Goal: Find specific page/section: Find specific page/section

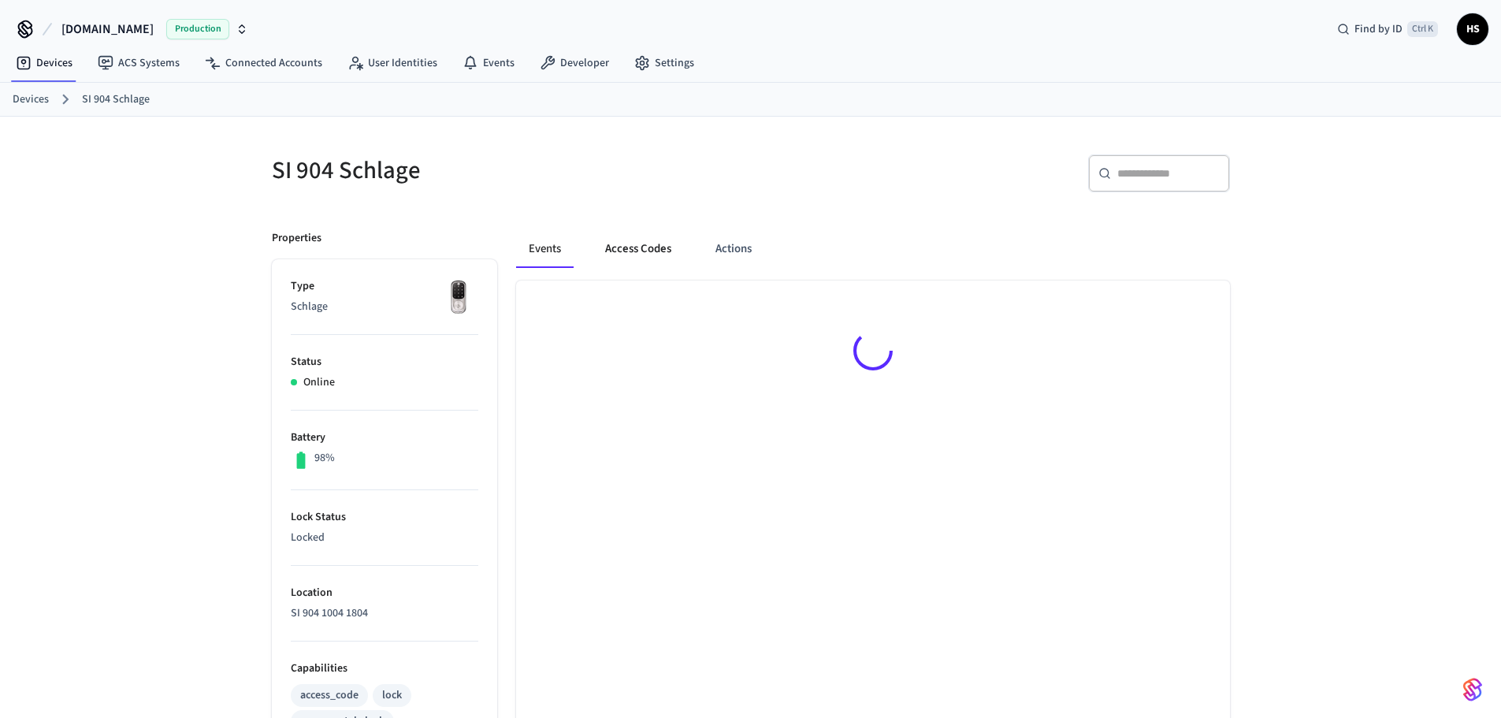
click at [642, 243] on button "Access Codes" at bounding box center [638, 249] width 91 height 38
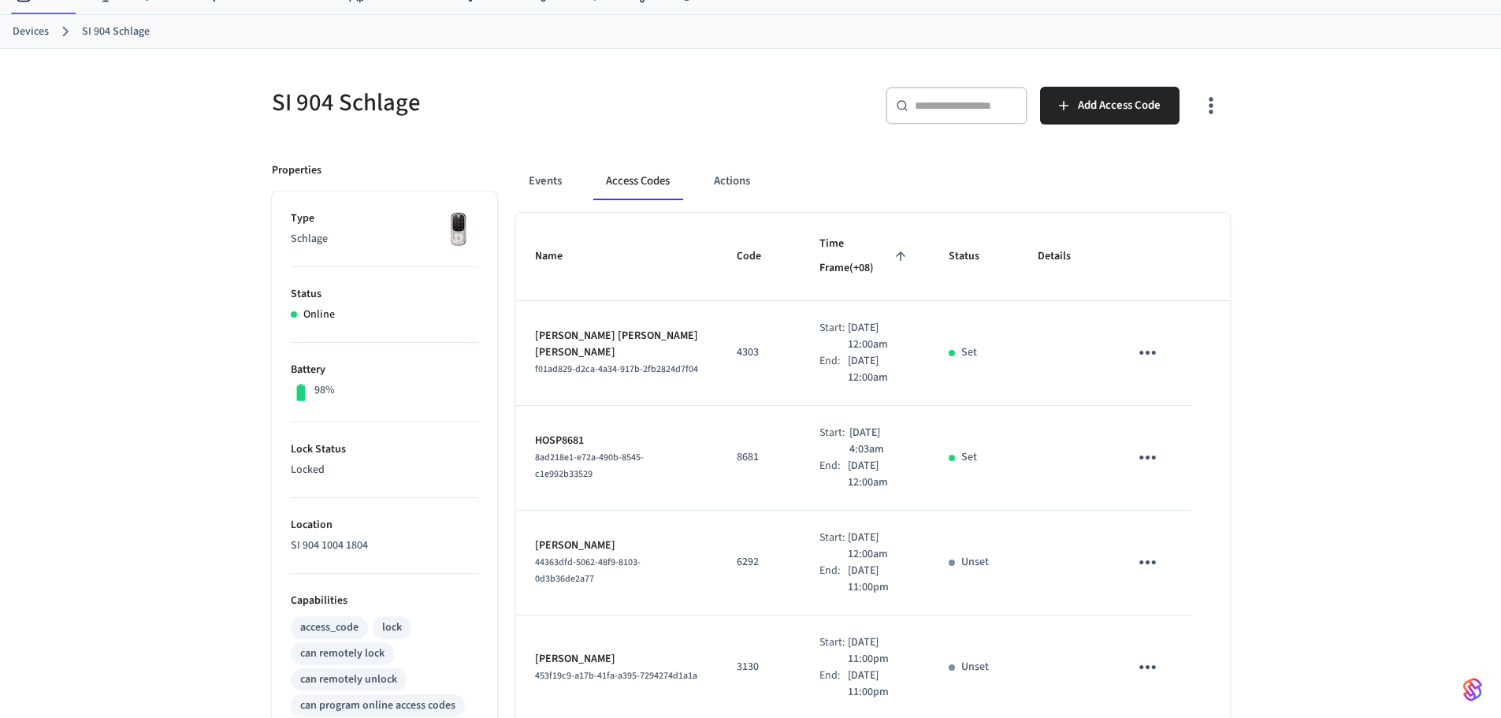
scroll to position [61, 0]
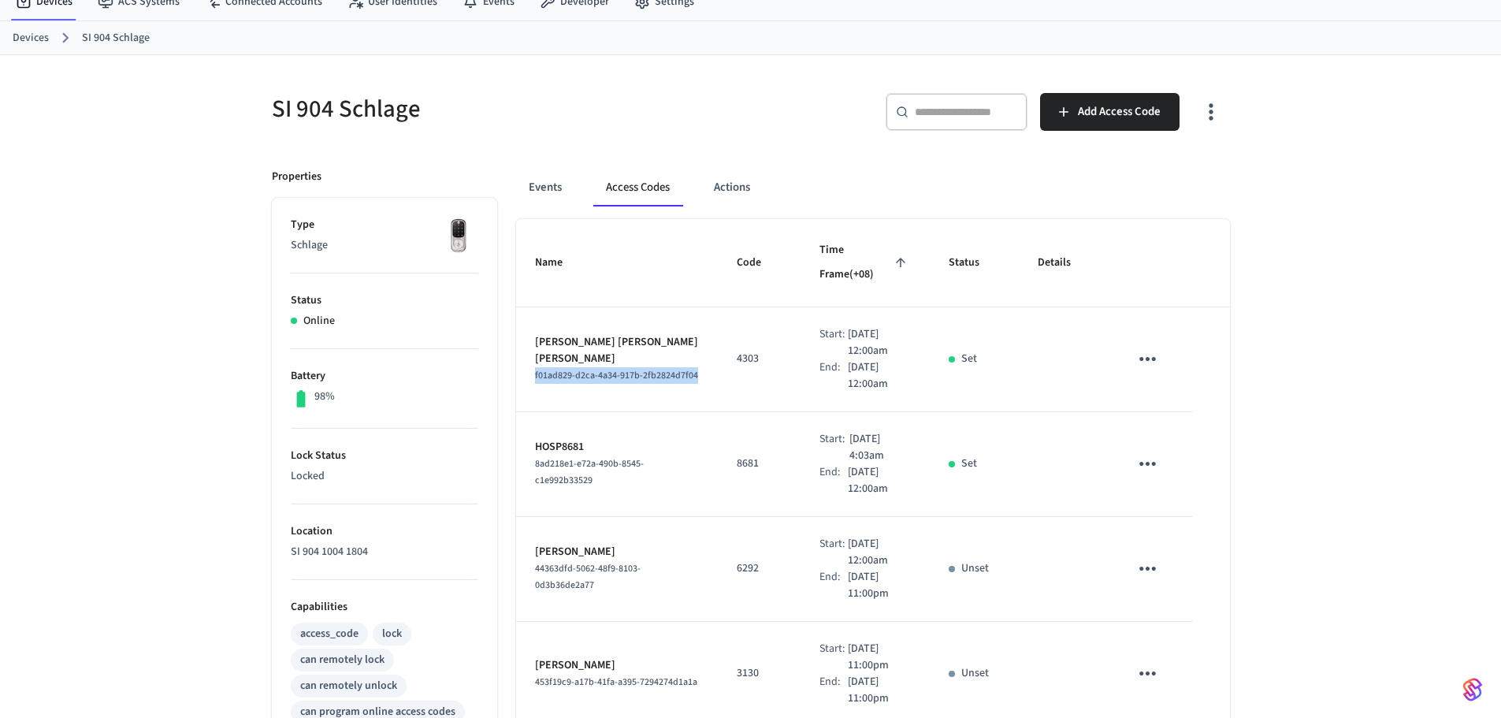
drag, startPoint x: 565, startPoint y: 355, endPoint x: 526, endPoint y: 348, distance: 39.4
click at [526, 348] on td "[PERSON_NAME] [PERSON_NAME] [PERSON_NAME] f01ad829-d2ca-4a34-917b-2fb2824d7f04" at bounding box center [617, 359] width 203 height 105
copy span "f01ad829-d2ca-4a34-917b-2fb2824d7f04"
click at [537, 198] on button "Events" at bounding box center [545, 188] width 58 height 38
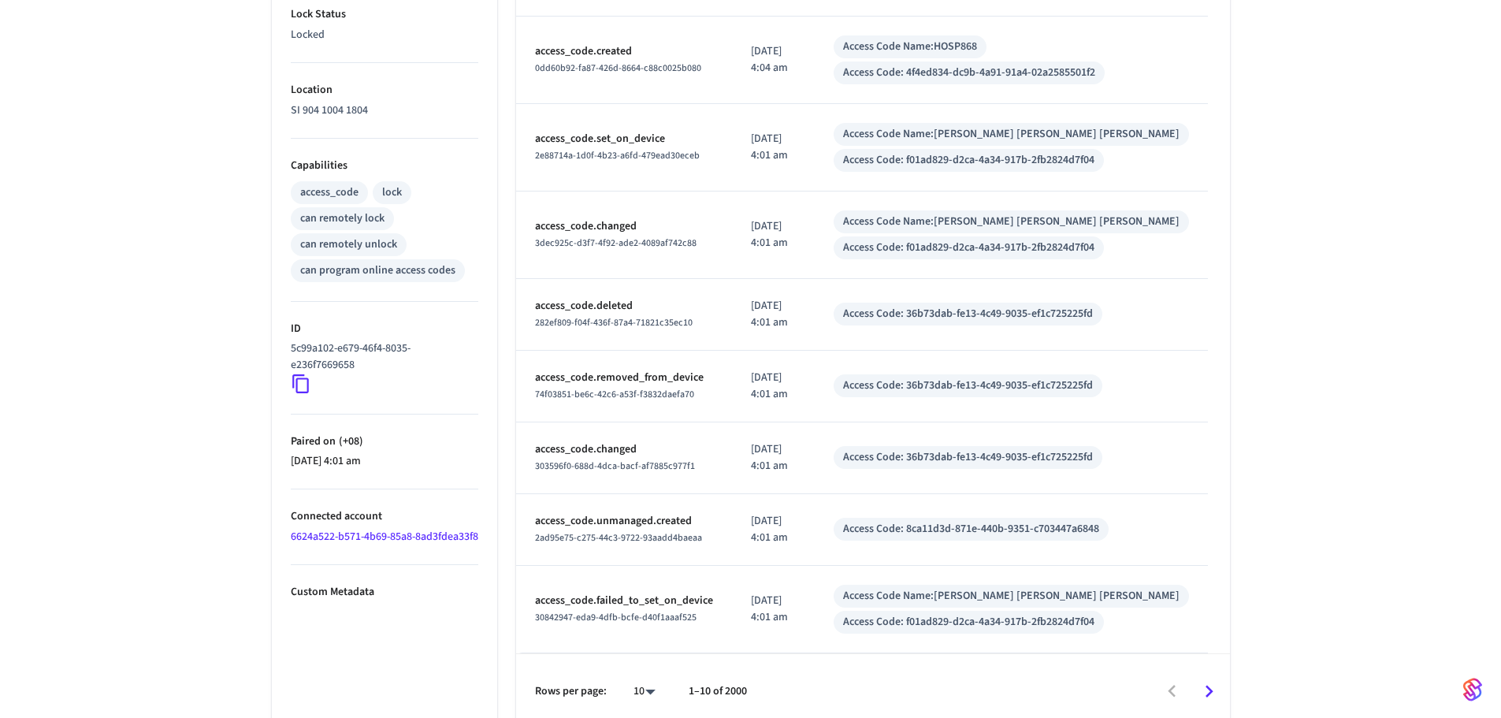
scroll to position [515, 0]
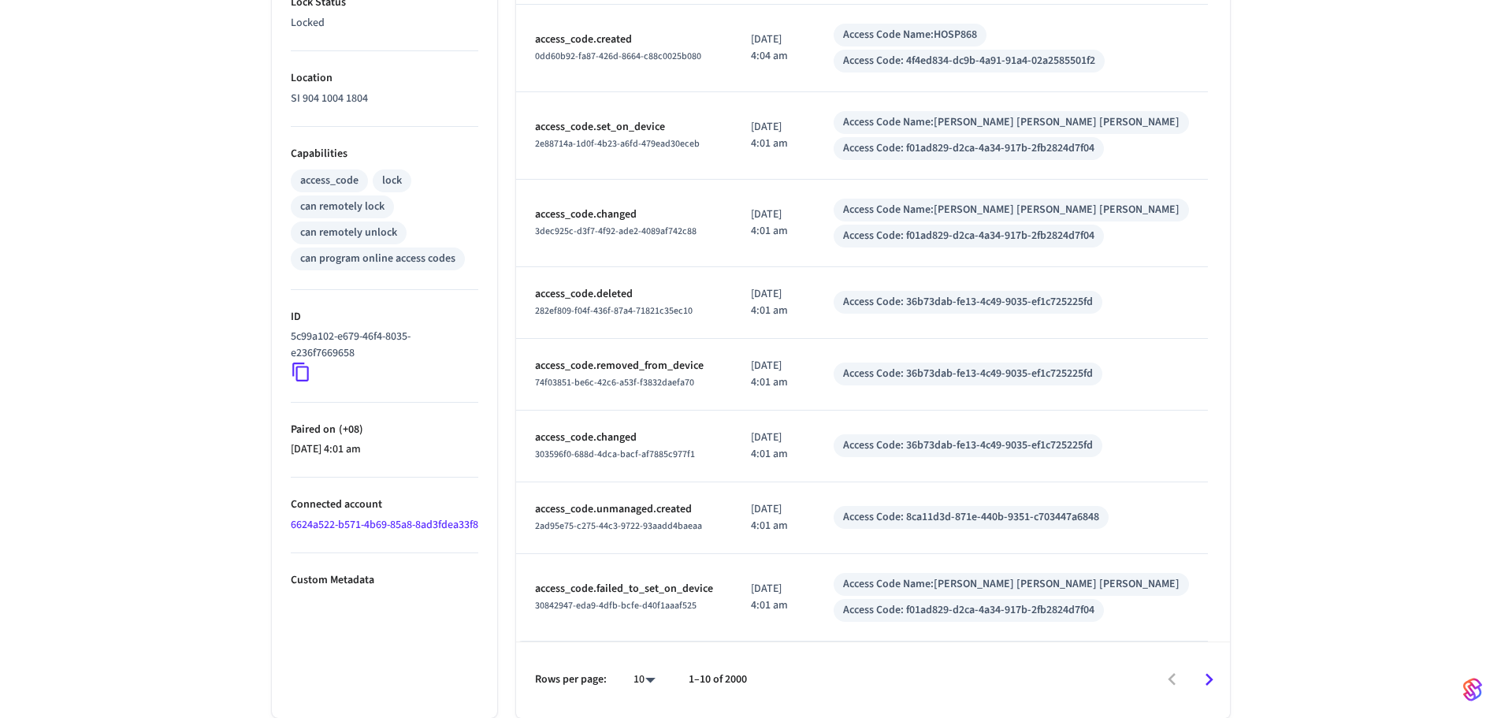
click at [649, 346] on td "access_code.removed_from_device 74f03851-be6c-42c6-a53f-f3832daefa70" at bounding box center [624, 375] width 216 height 72
click at [646, 687] on body "Hospitable.com Production Find by ID Ctrl K HS Devices ACS Systems Connected Ac…" at bounding box center [756, 101] width 1513 height 1232
click at [648, 672] on li "100" at bounding box center [638, 672] width 42 height 42
type input "***"
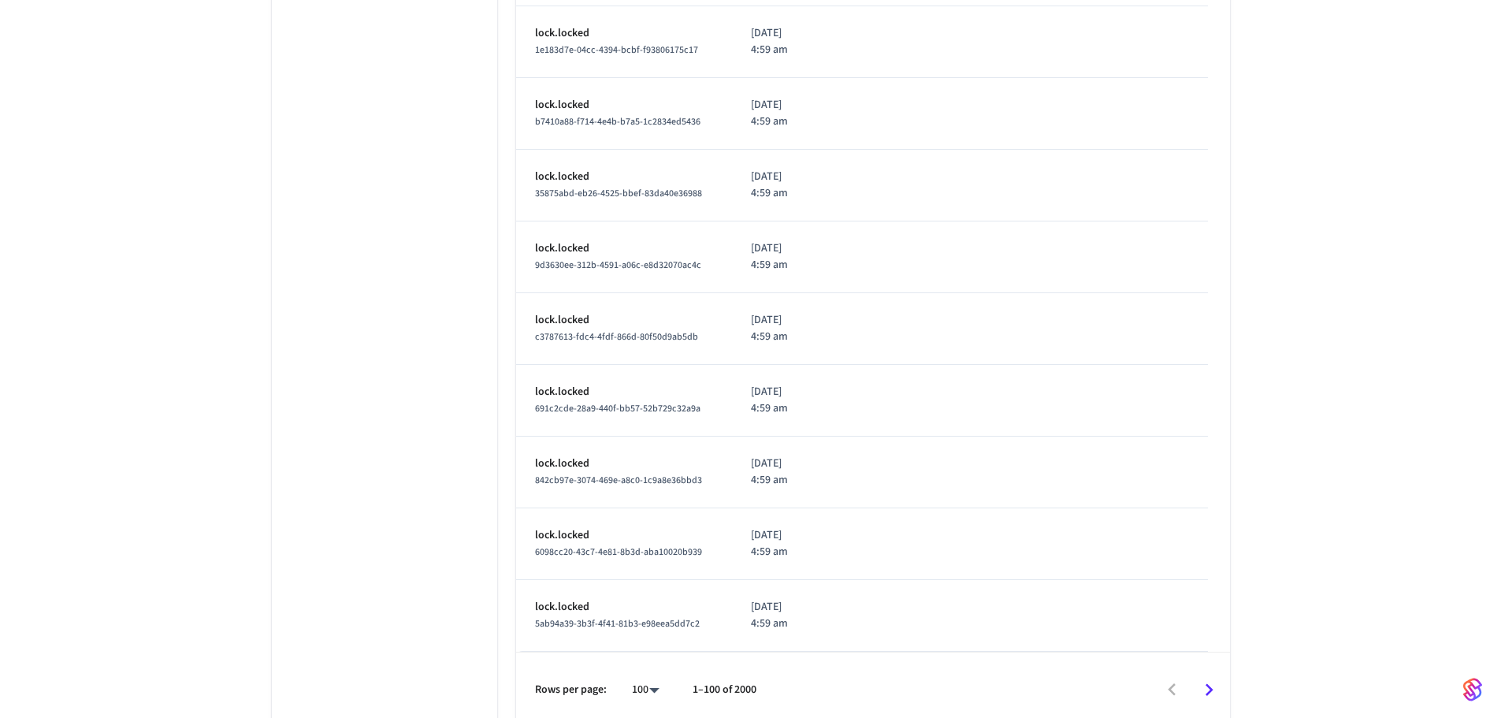
scroll to position [6968, 0]
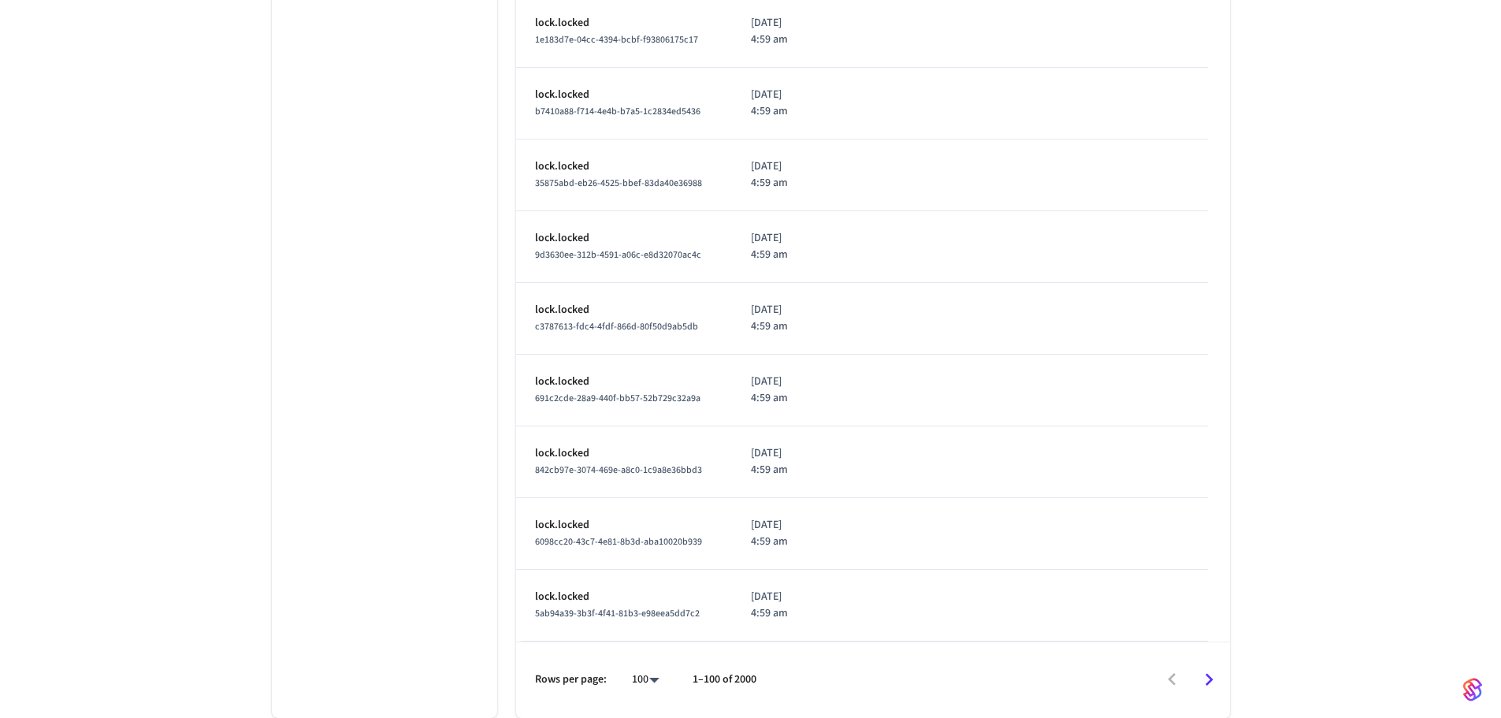
click at [1221, 693] on button "Go to next page" at bounding box center [1209, 679] width 37 height 37
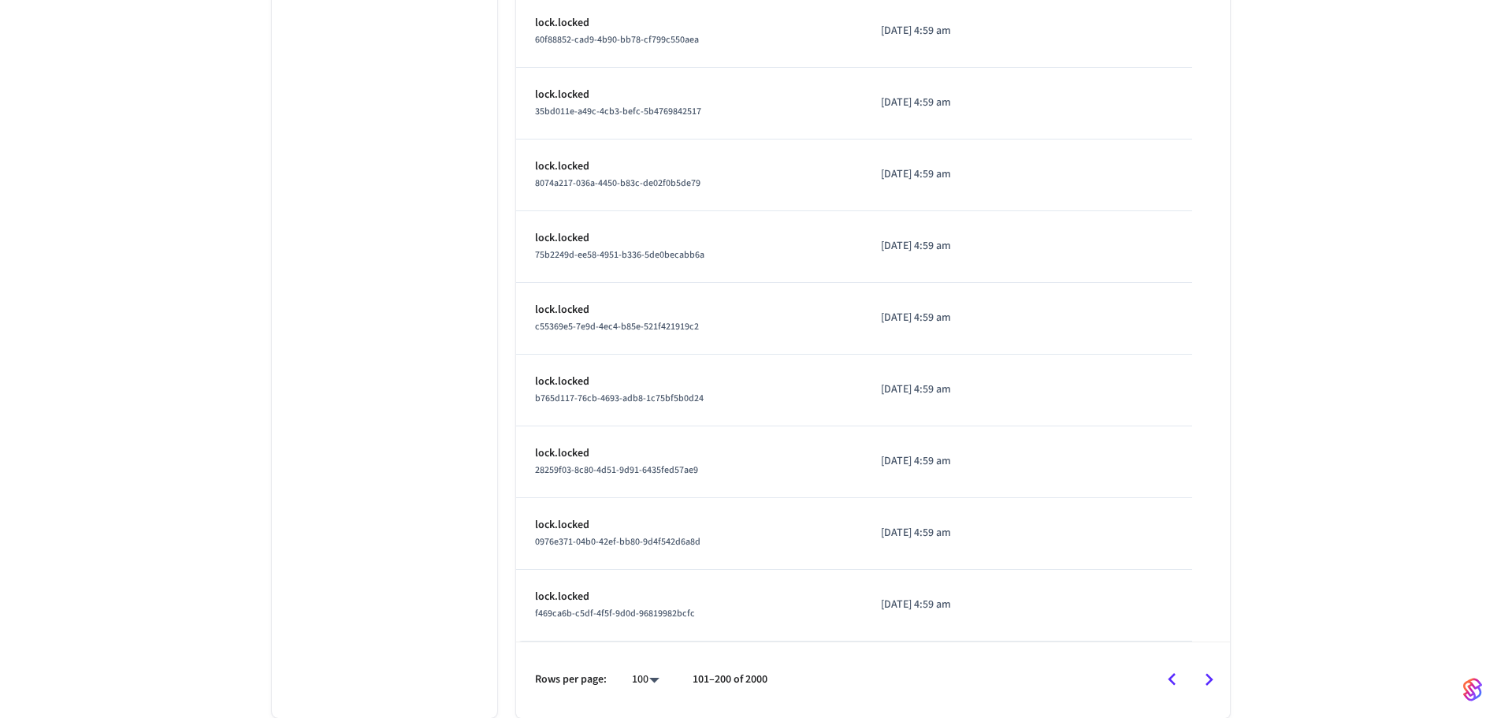
scroll to position [6874, 0]
click at [1180, 682] on icon "Go to previous page" at bounding box center [1172, 679] width 24 height 24
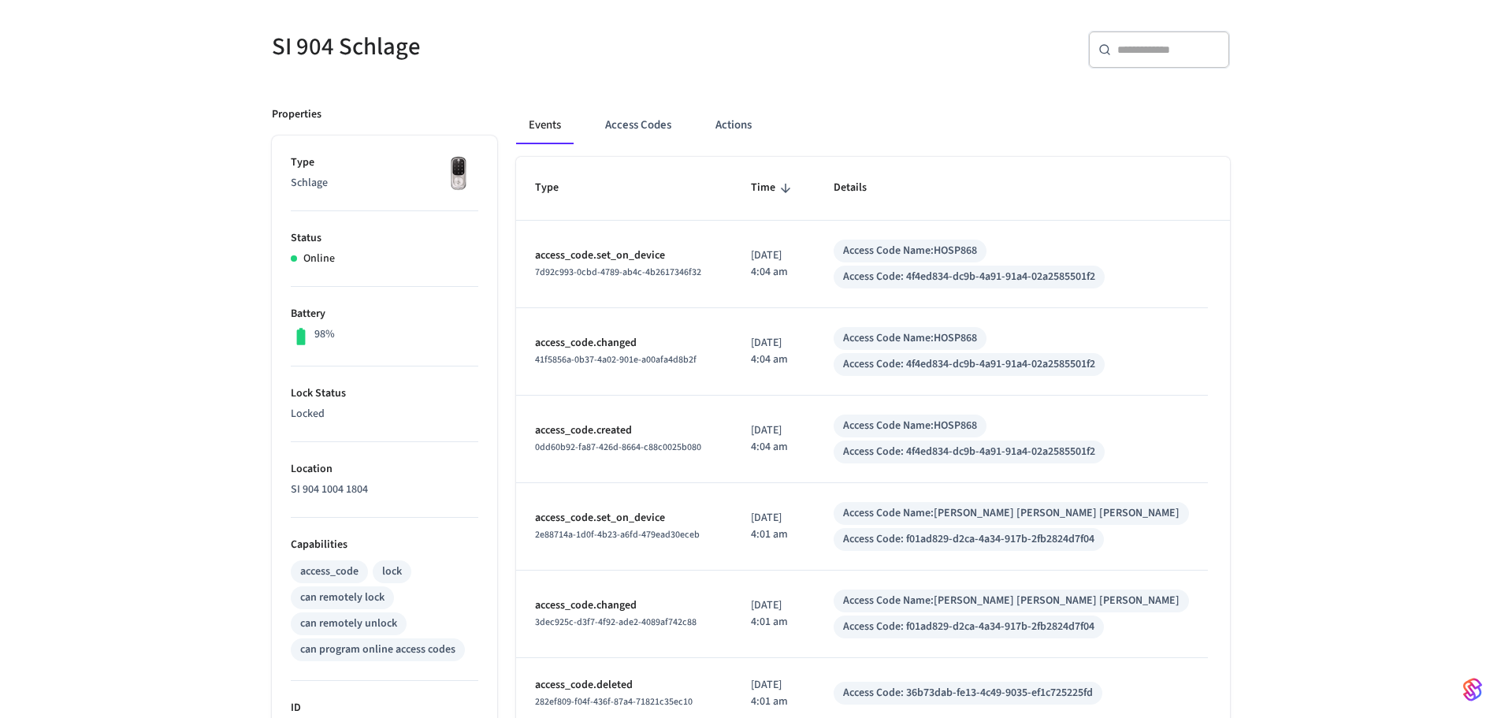
scroll to position [79, 0]
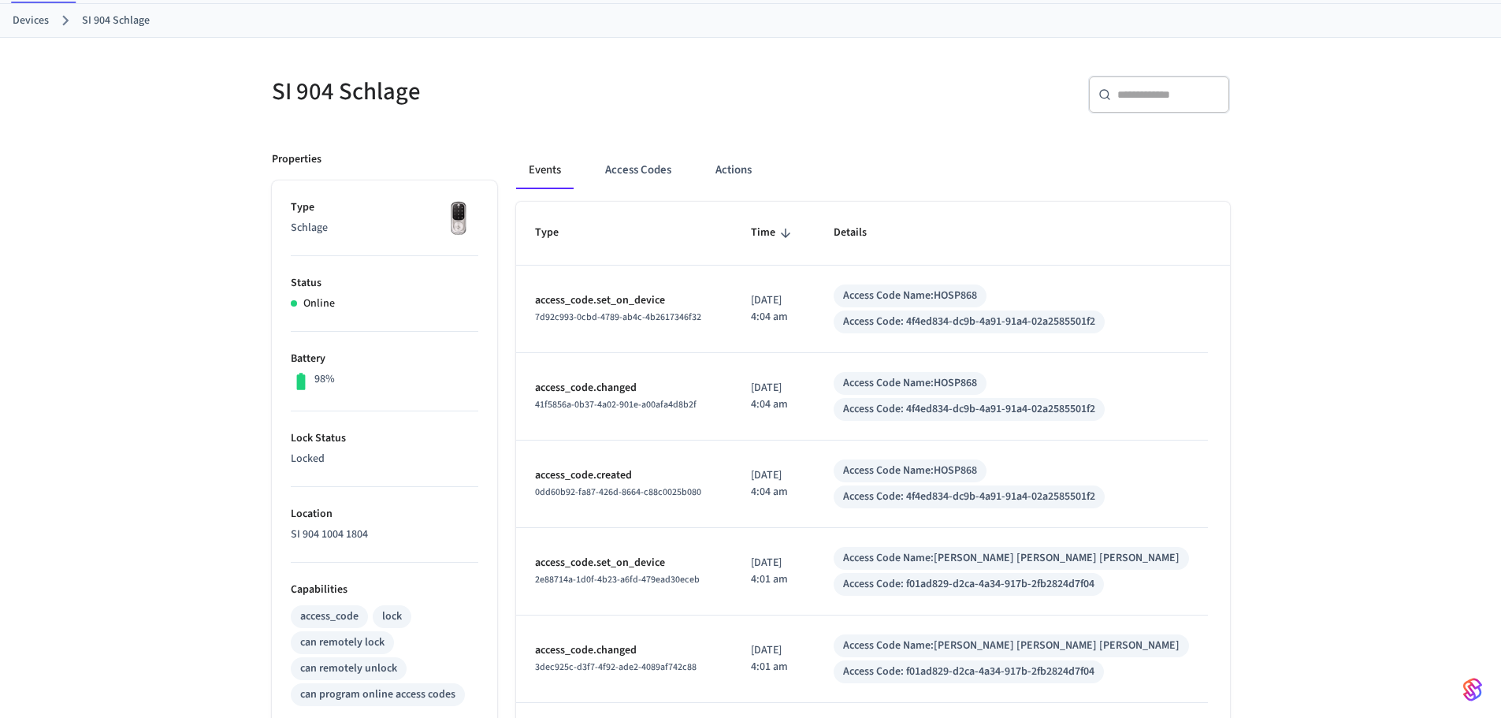
click at [1179, 104] on div "​ ​" at bounding box center [1159, 95] width 142 height 38
type input "*"
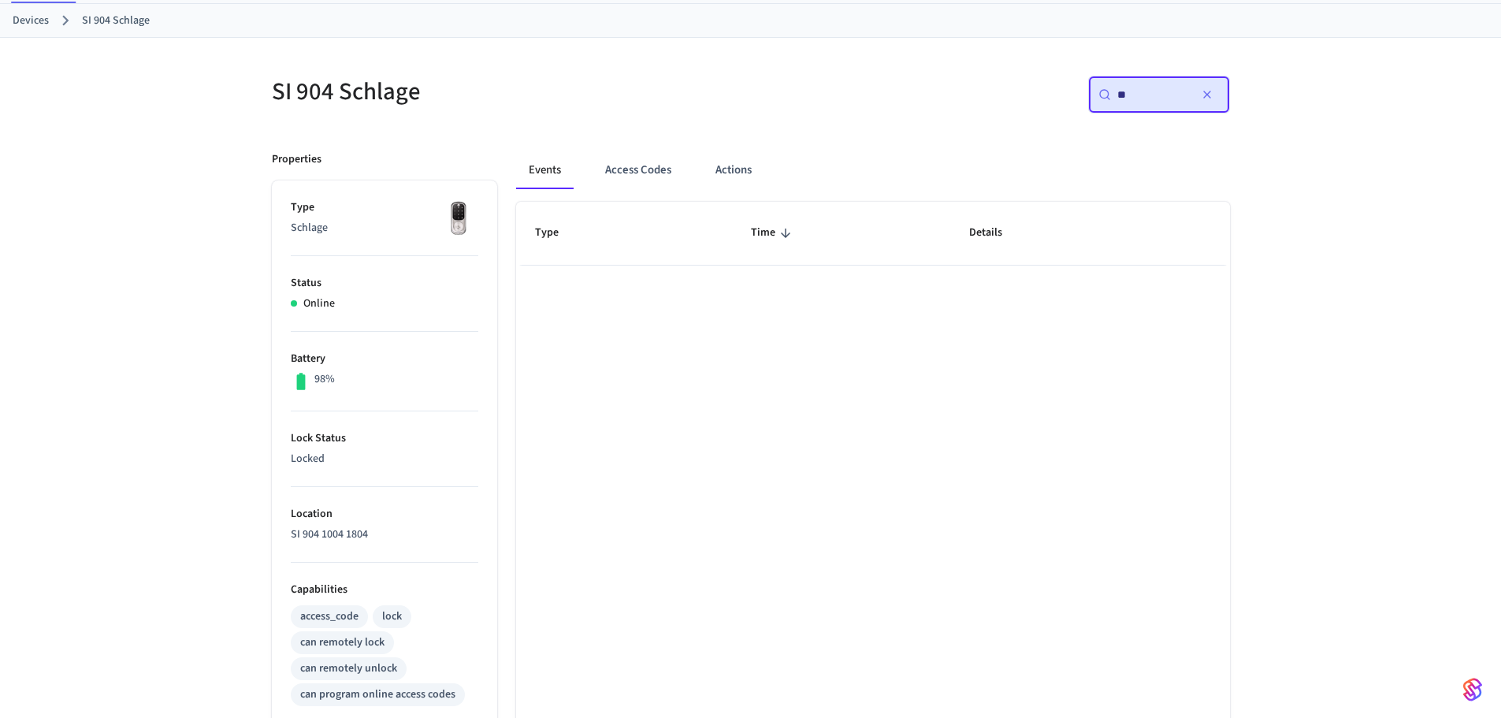
type input "*"
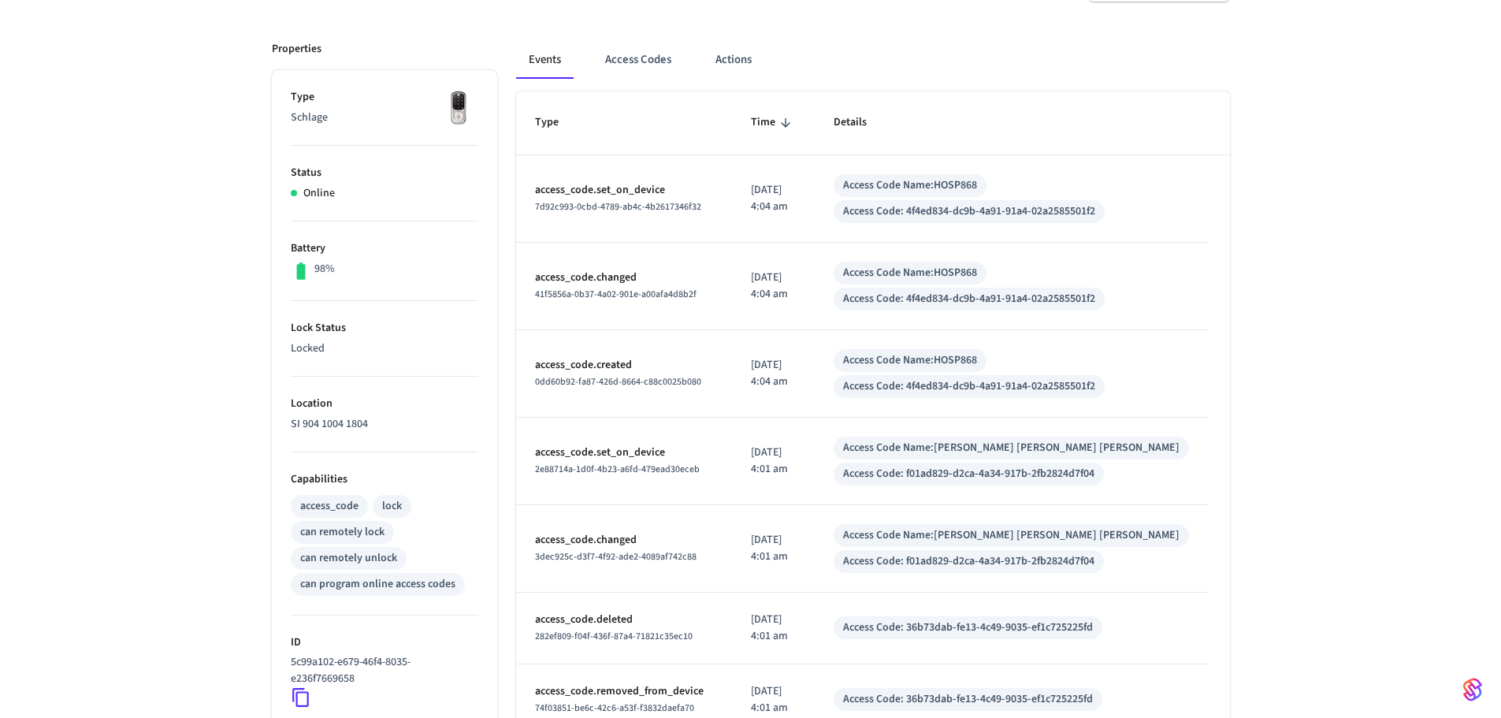
scroll to position [0, 0]
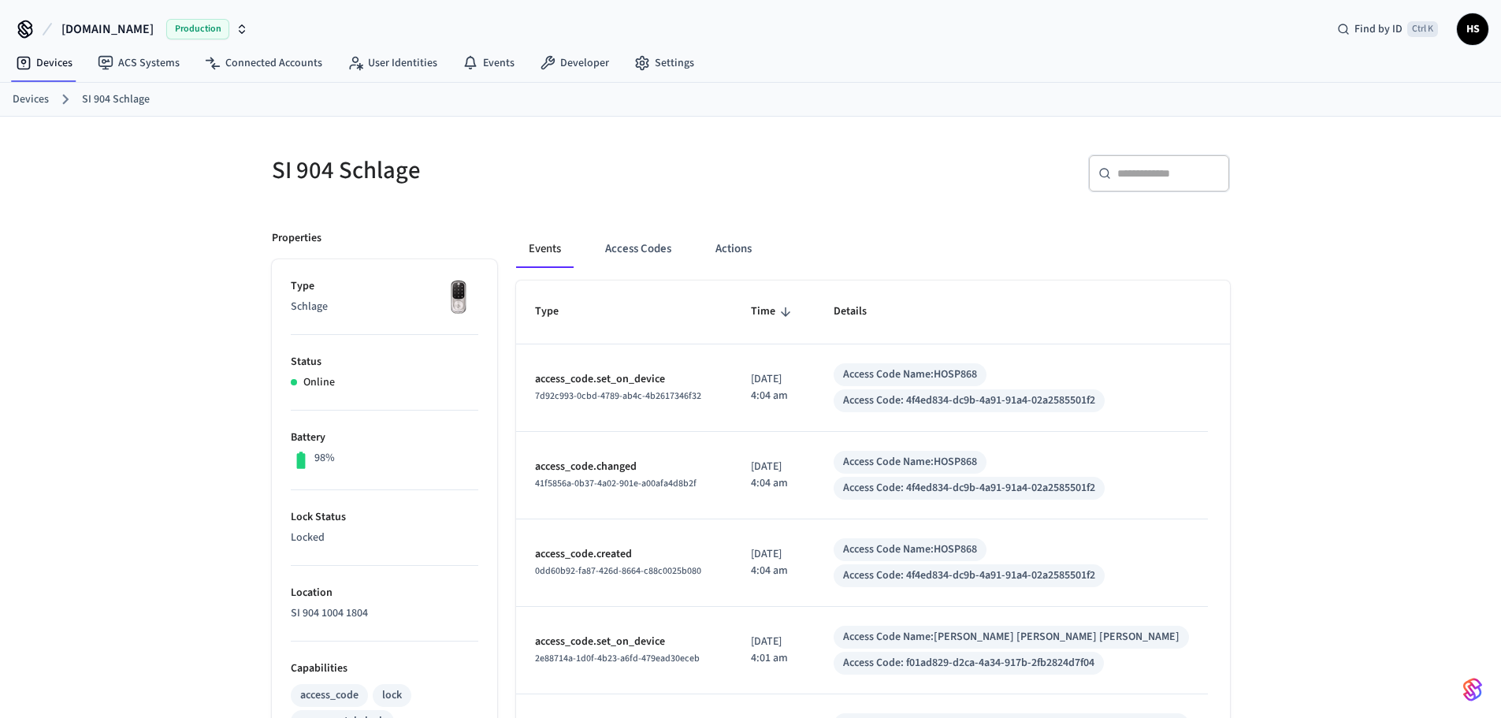
click at [1150, 167] on input "text" at bounding box center [1168, 173] width 102 height 16
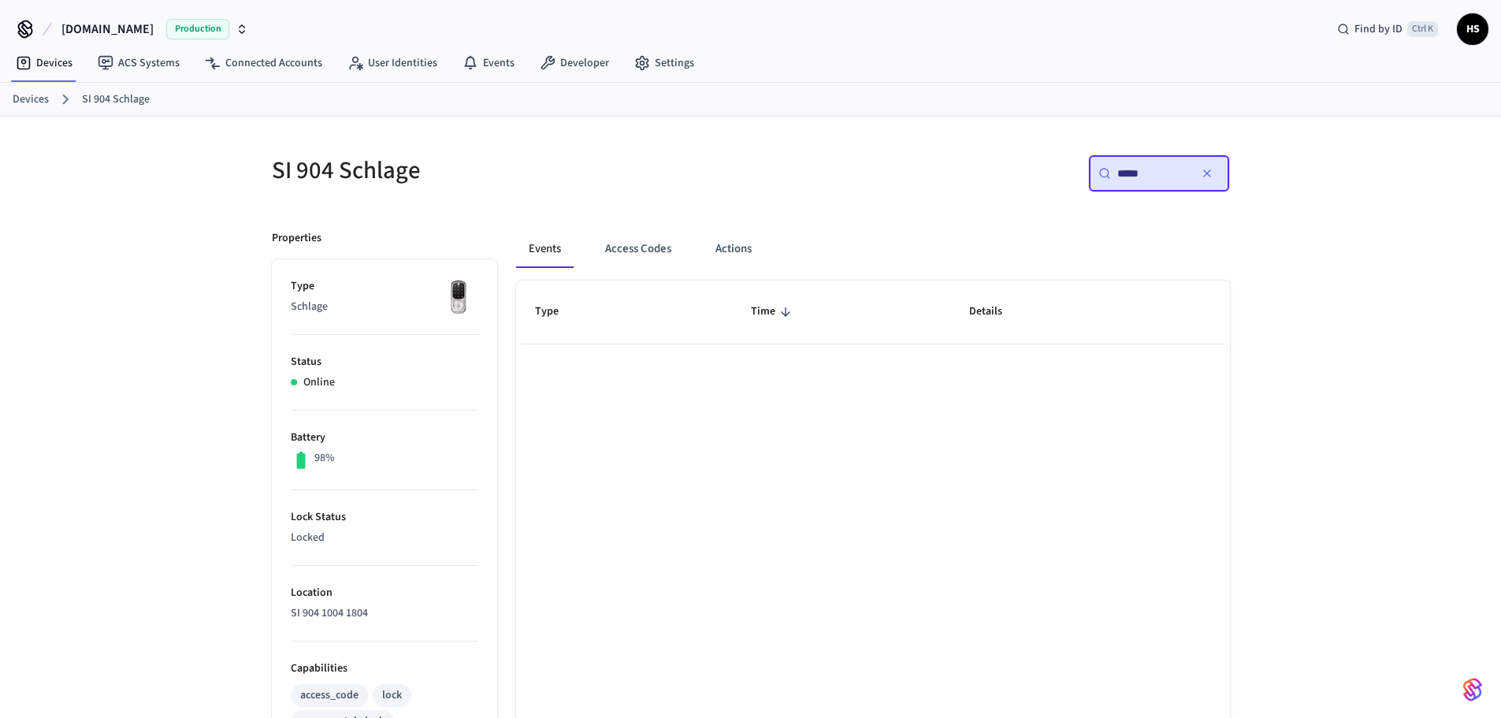
type input "*****"
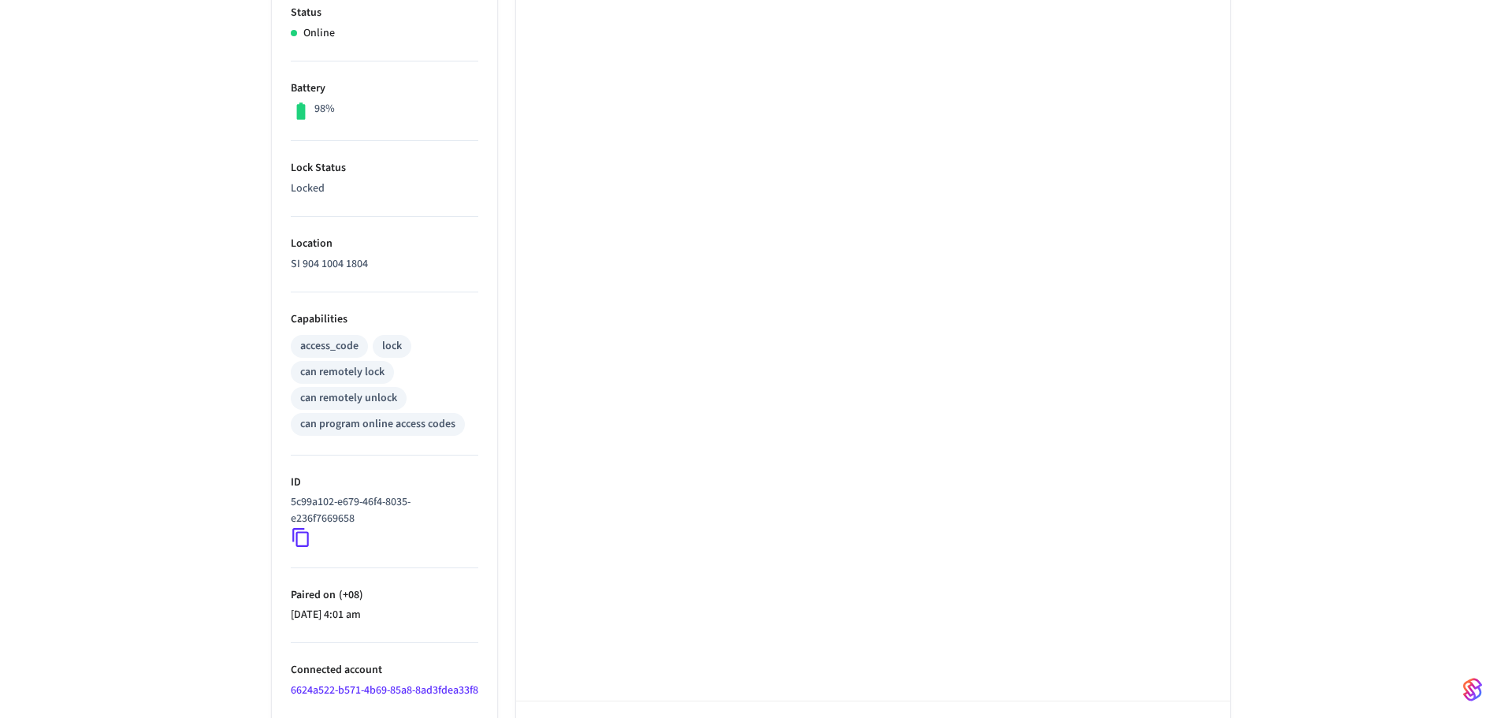
scroll to position [425, 0]
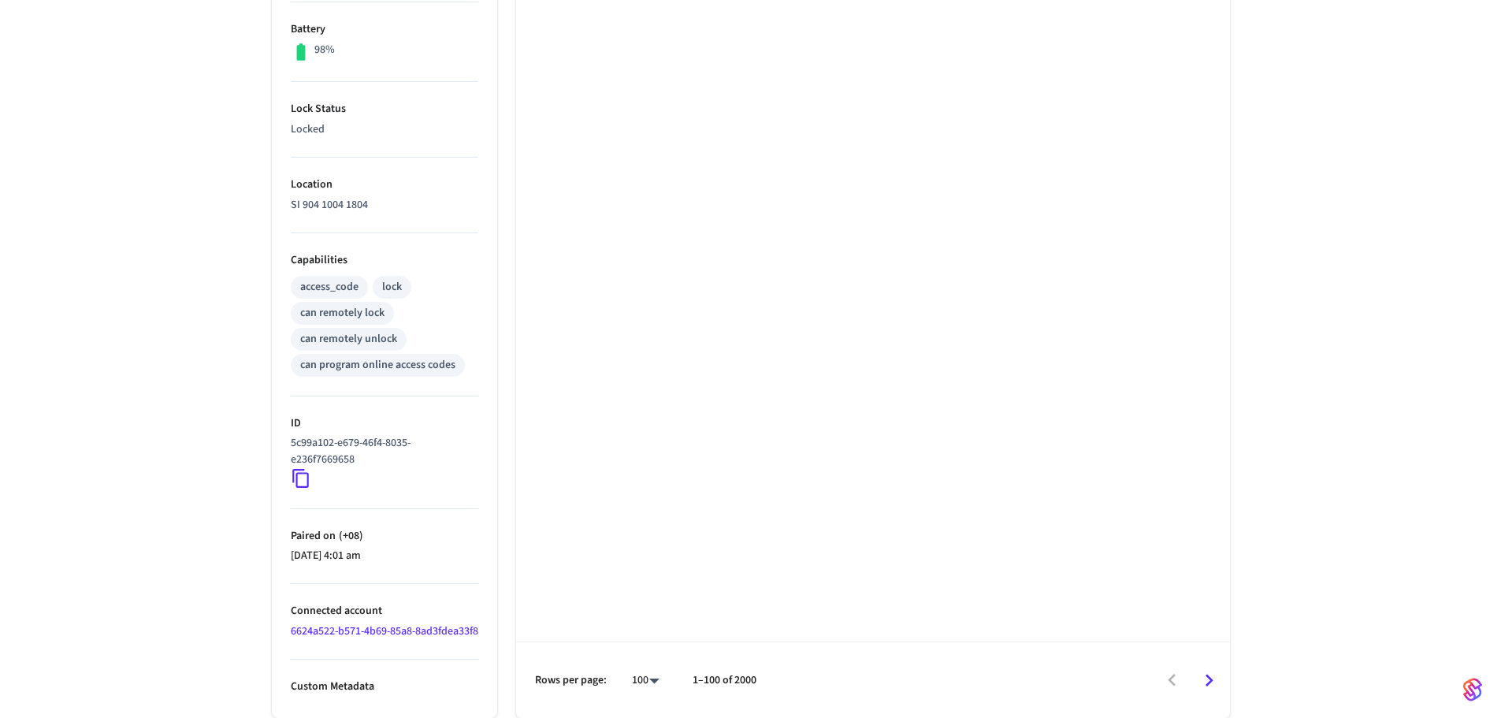
drag, startPoint x: 328, startPoint y: 626, endPoint x: 340, endPoint y: 624, distance: 12.7
click at [328, 626] on link "6624a522-b571-4b69-85a8-8ad3fdea33f8" at bounding box center [385, 631] width 188 height 16
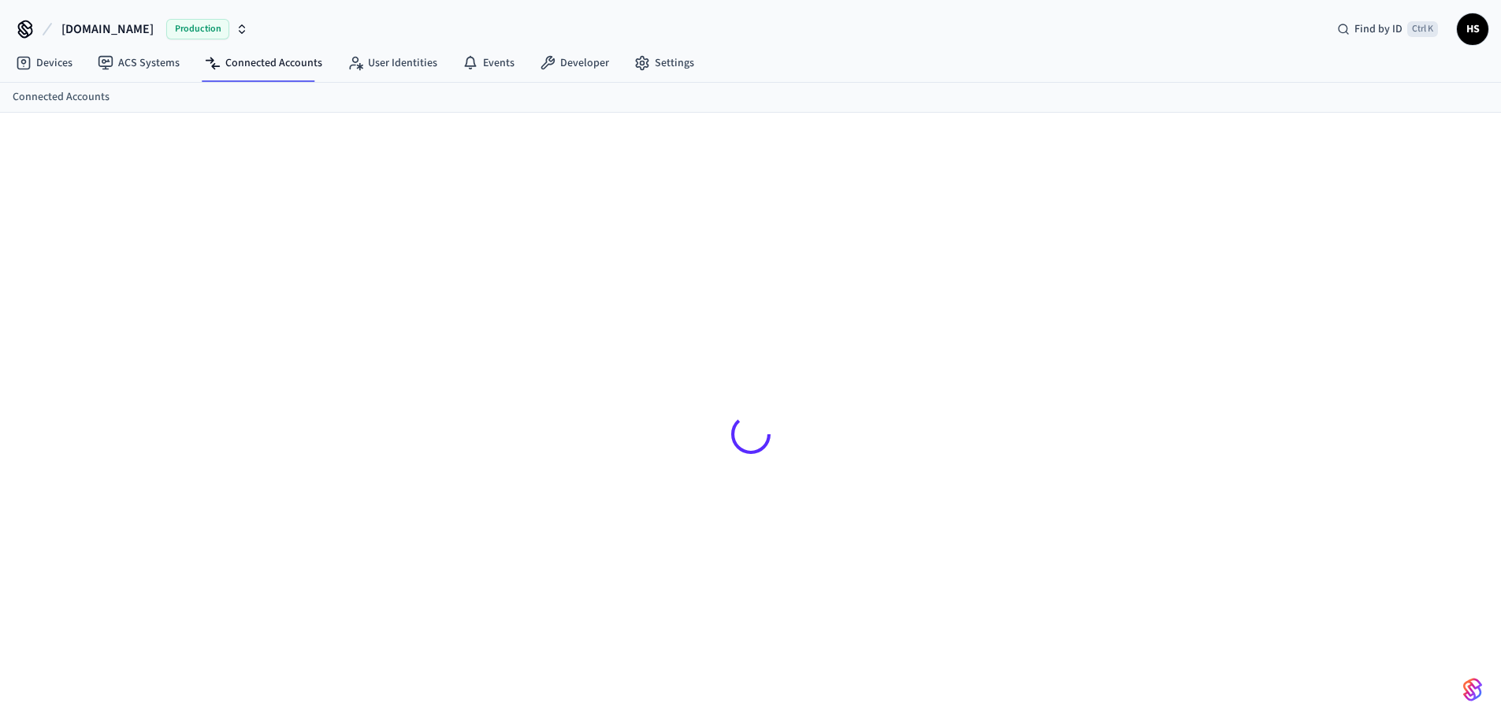
click at [343, 626] on div at bounding box center [750, 434] width 983 height 567
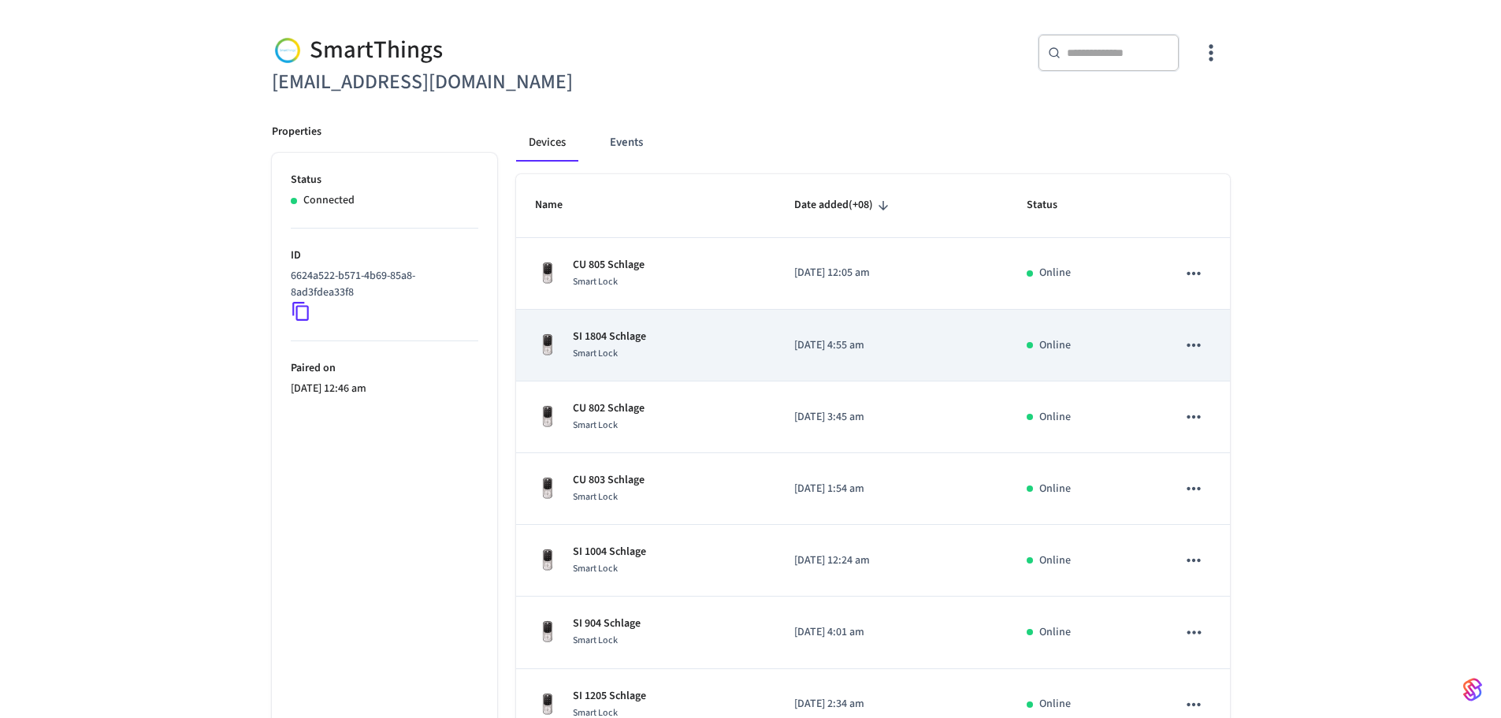
scroll to position [236, 0]
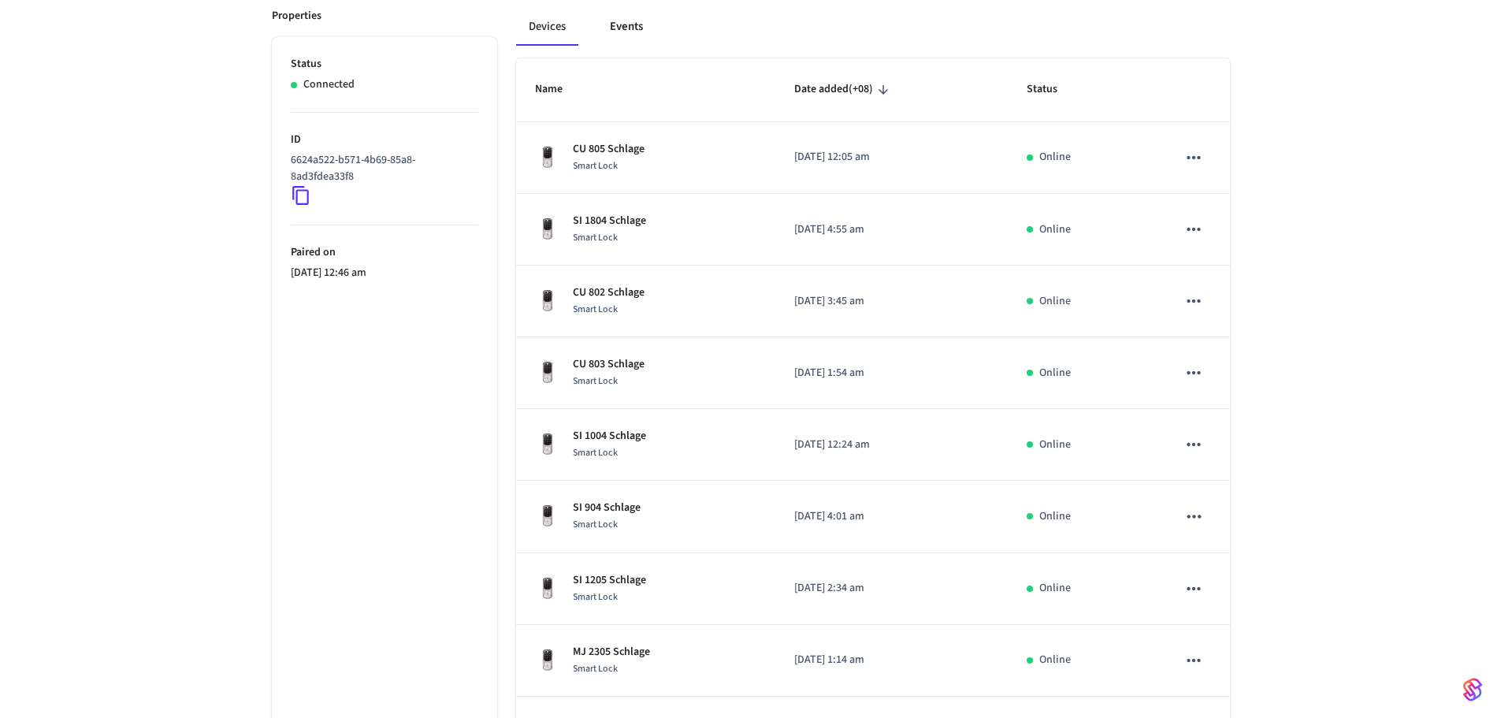
click at [626, 27] on button "Events" at bounding box center [626, 27] width 58 height 38
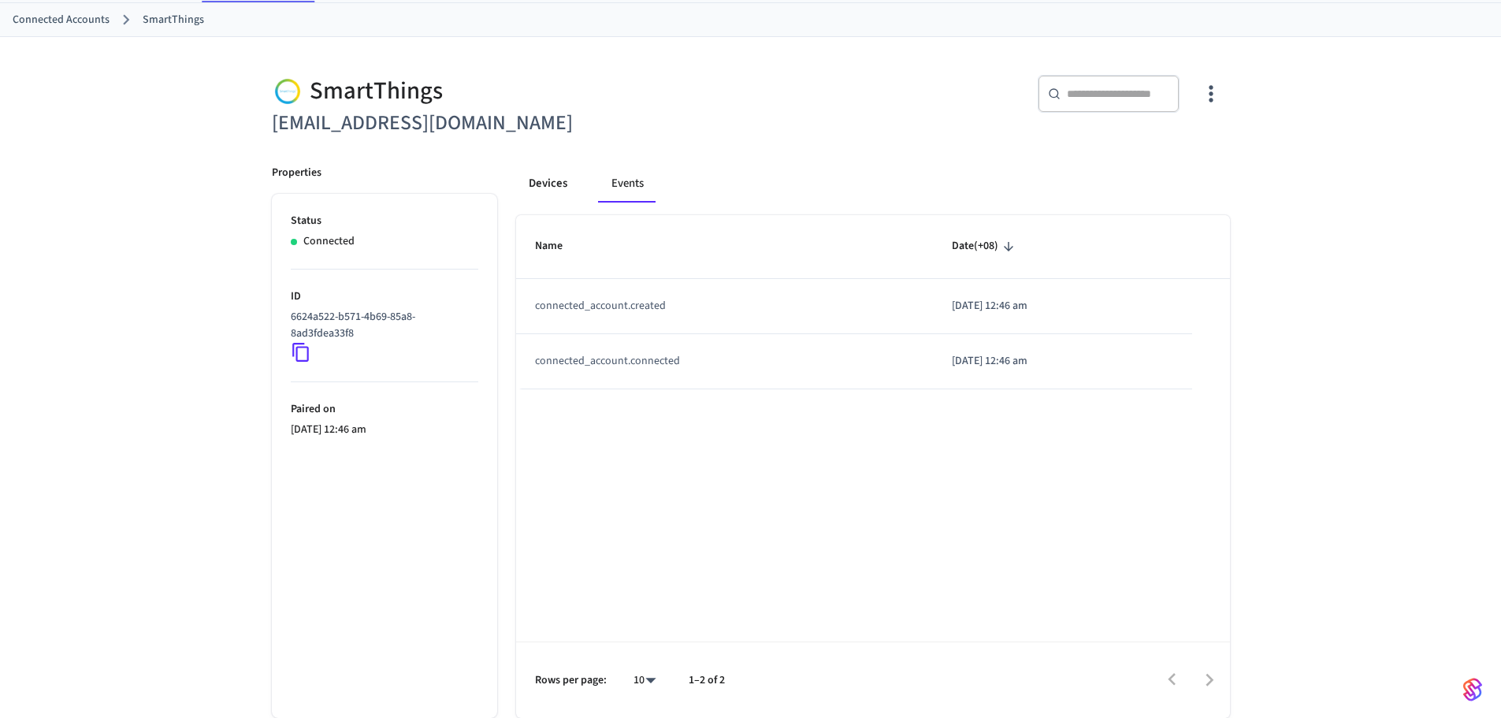
click at [548, 189] on button "Devices" at bounding box center [548, 184] width 64 height 38
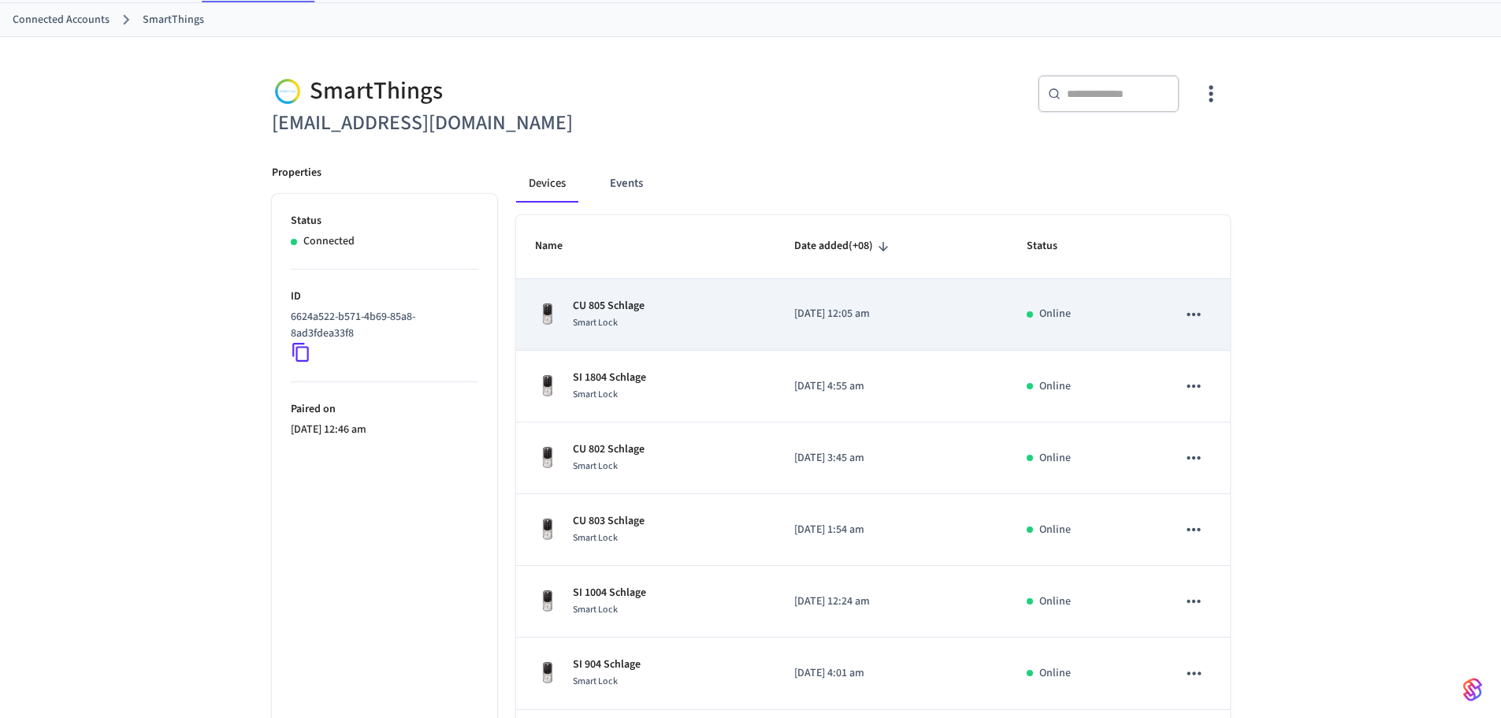
click at [654, 320] on div "CU 805 Schlage Smart Lock" at bounding box center [645, 314] width 221 height 33
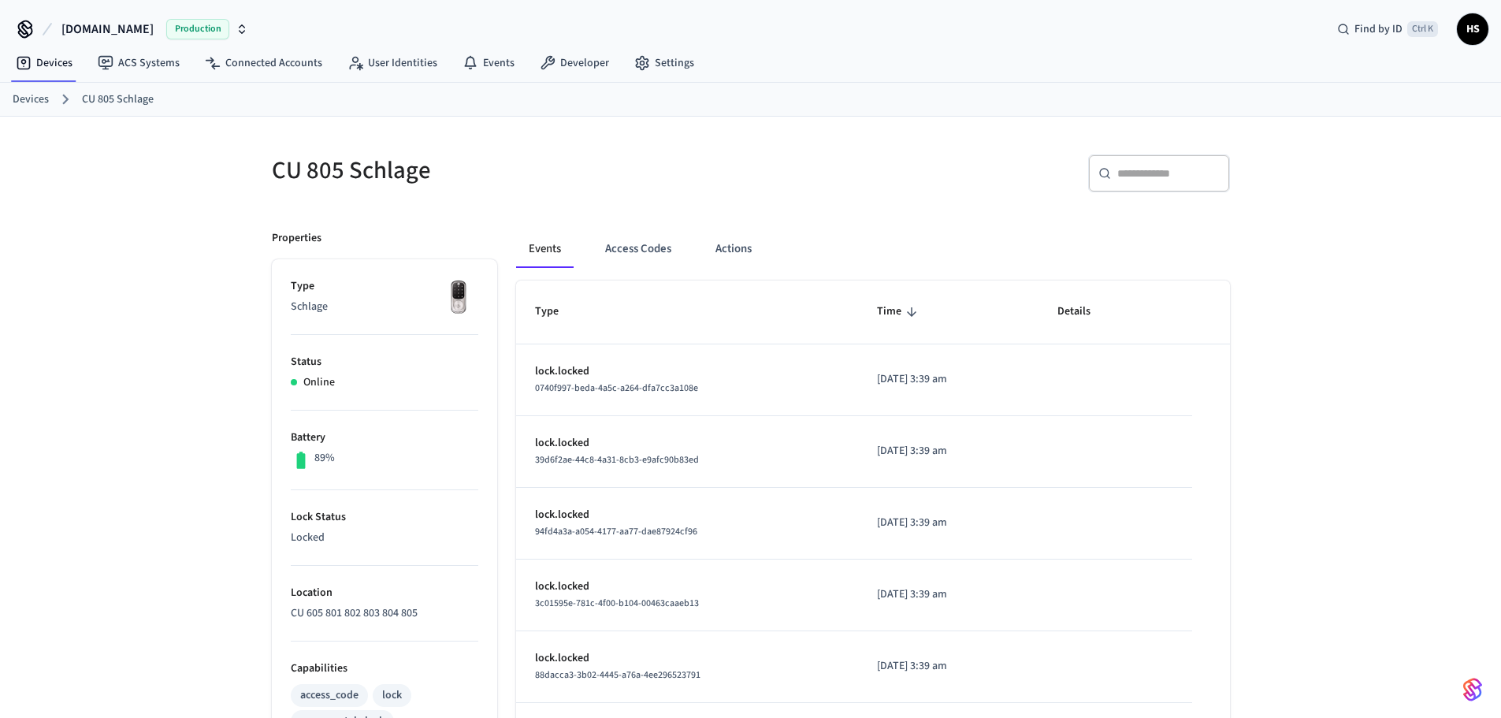
click at [1154, 170] on input "text" at bounding box center [1168, 173] width 102 height 16
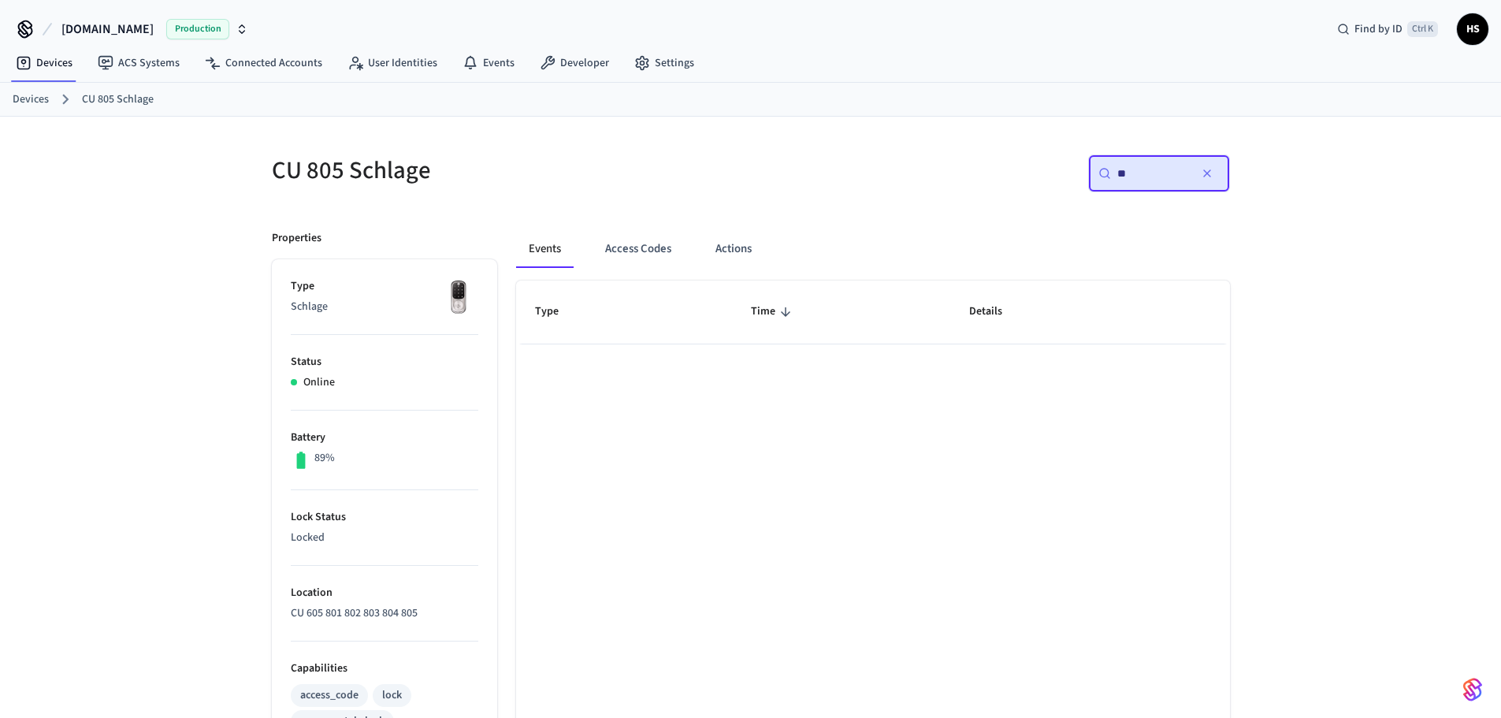
type input "*"
type input "*******"
type input "*"
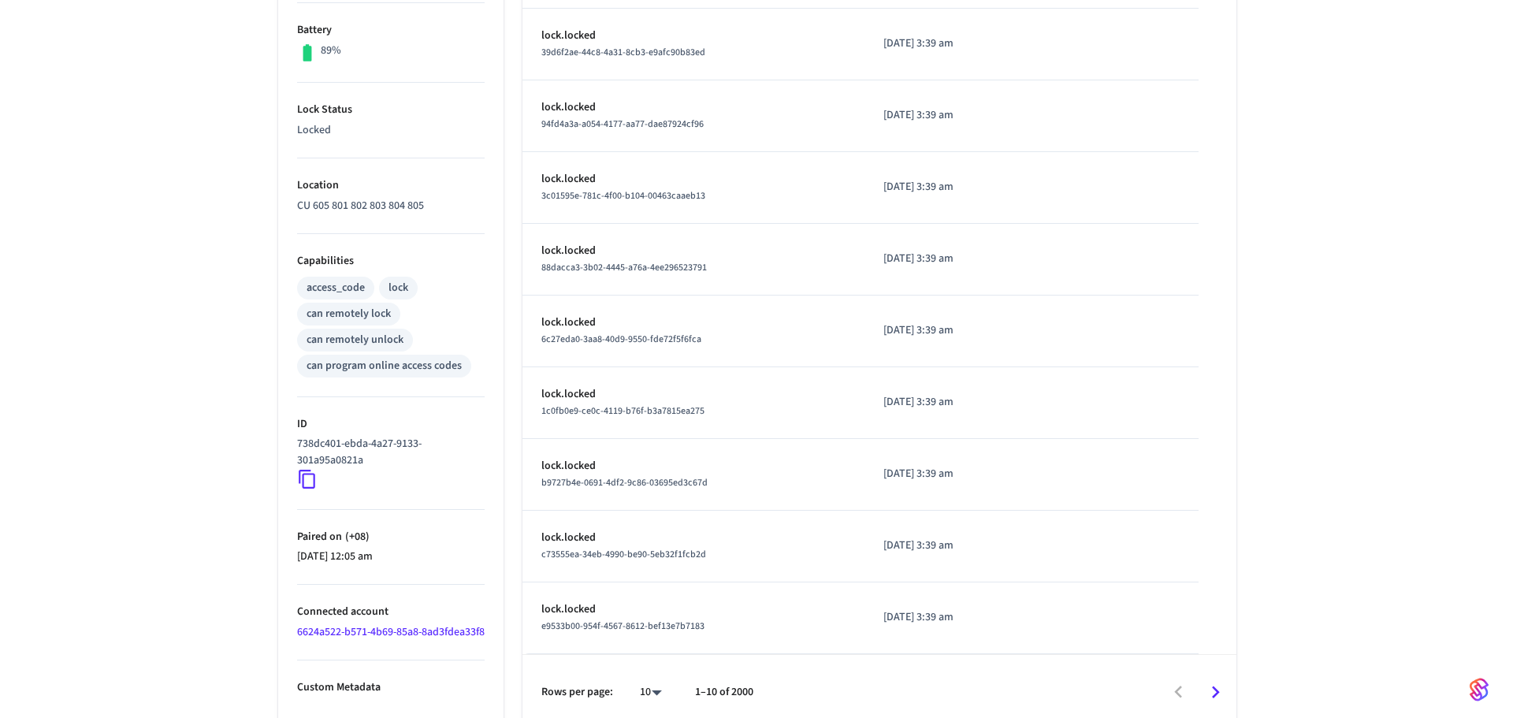
scroll to position [425, 0]
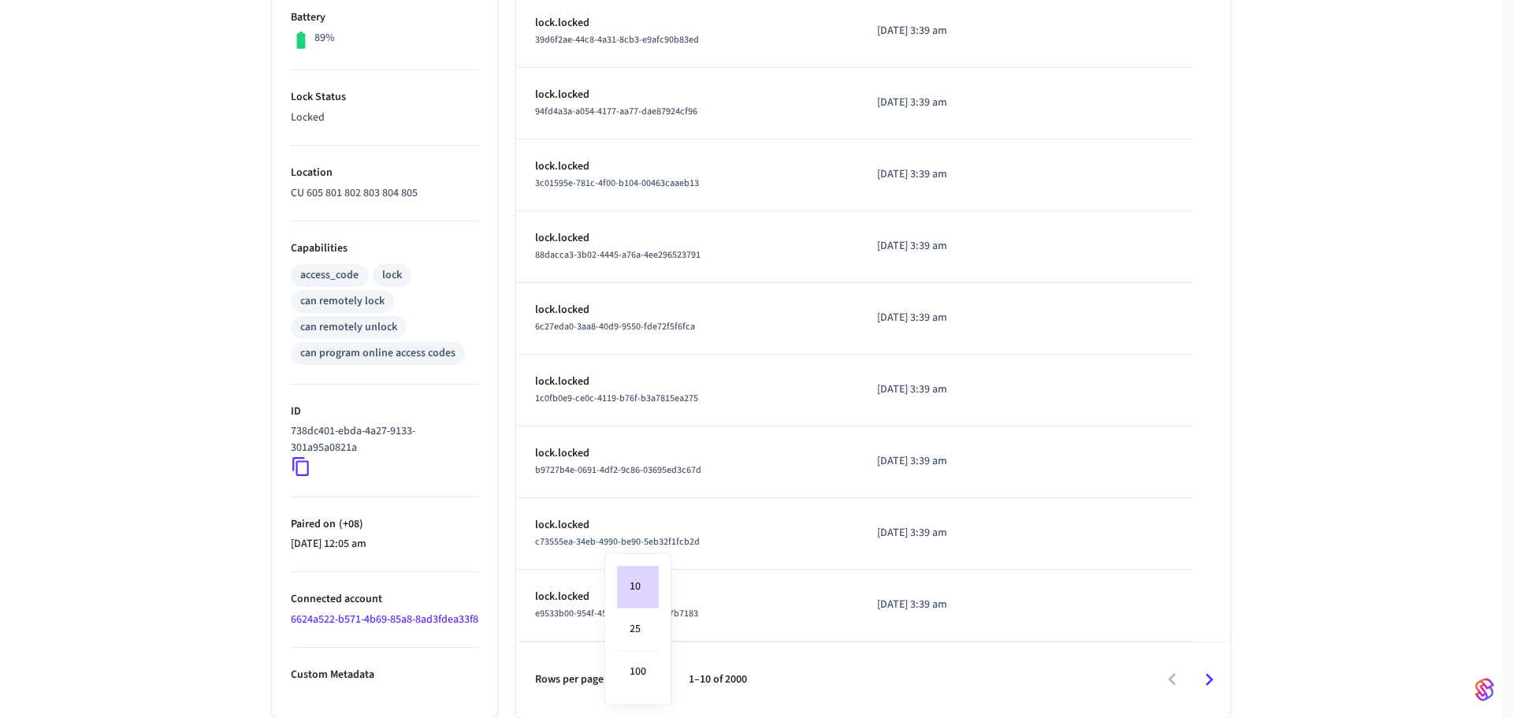
click at [643, 674] on body "Hospitable.com Production Find by ID Ctrl K HS Devices ACS Systems Connected Ac…" at bounding box center [756, 149] width 1513 height 1138
click at [649, 660] on li "100" at bounding box center [638, 672] width 42 height 42
type input "***"
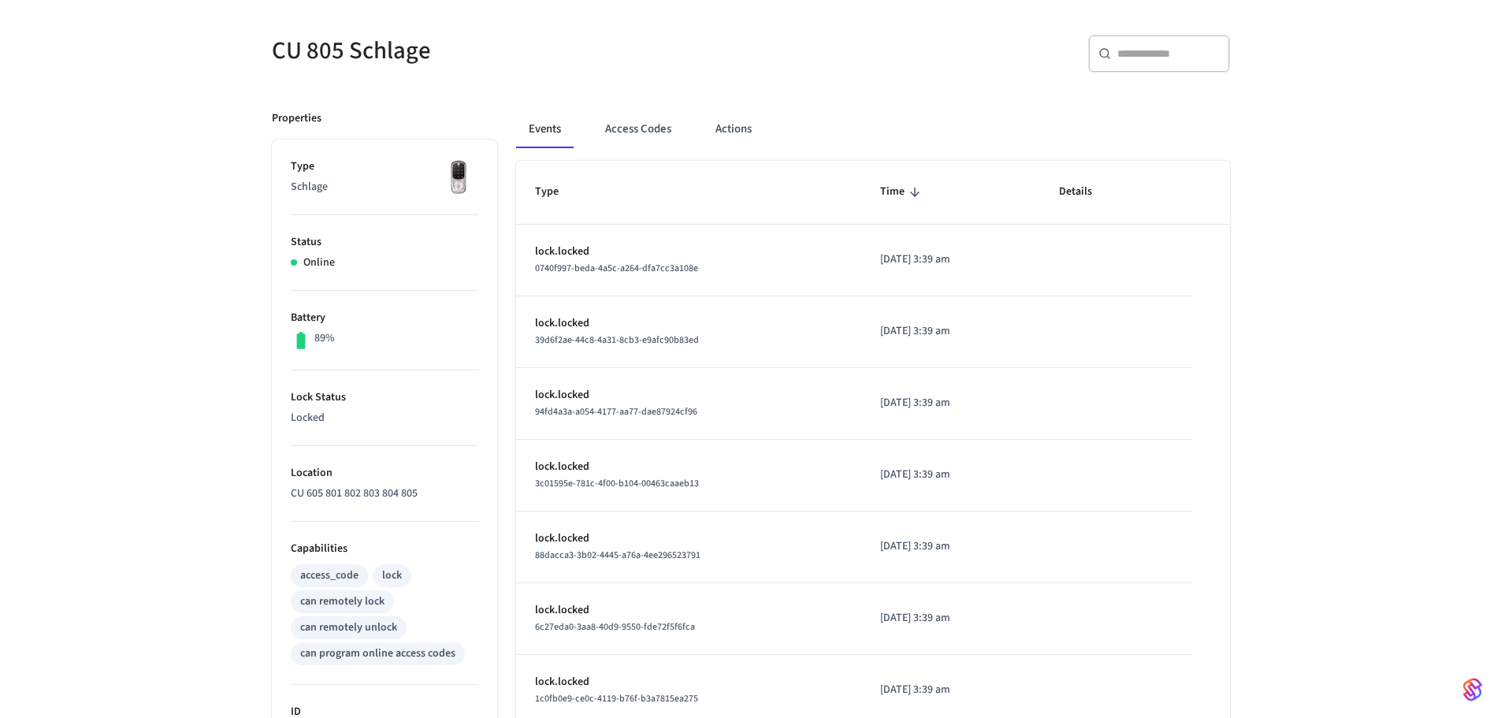
scroll to position [0, 0]
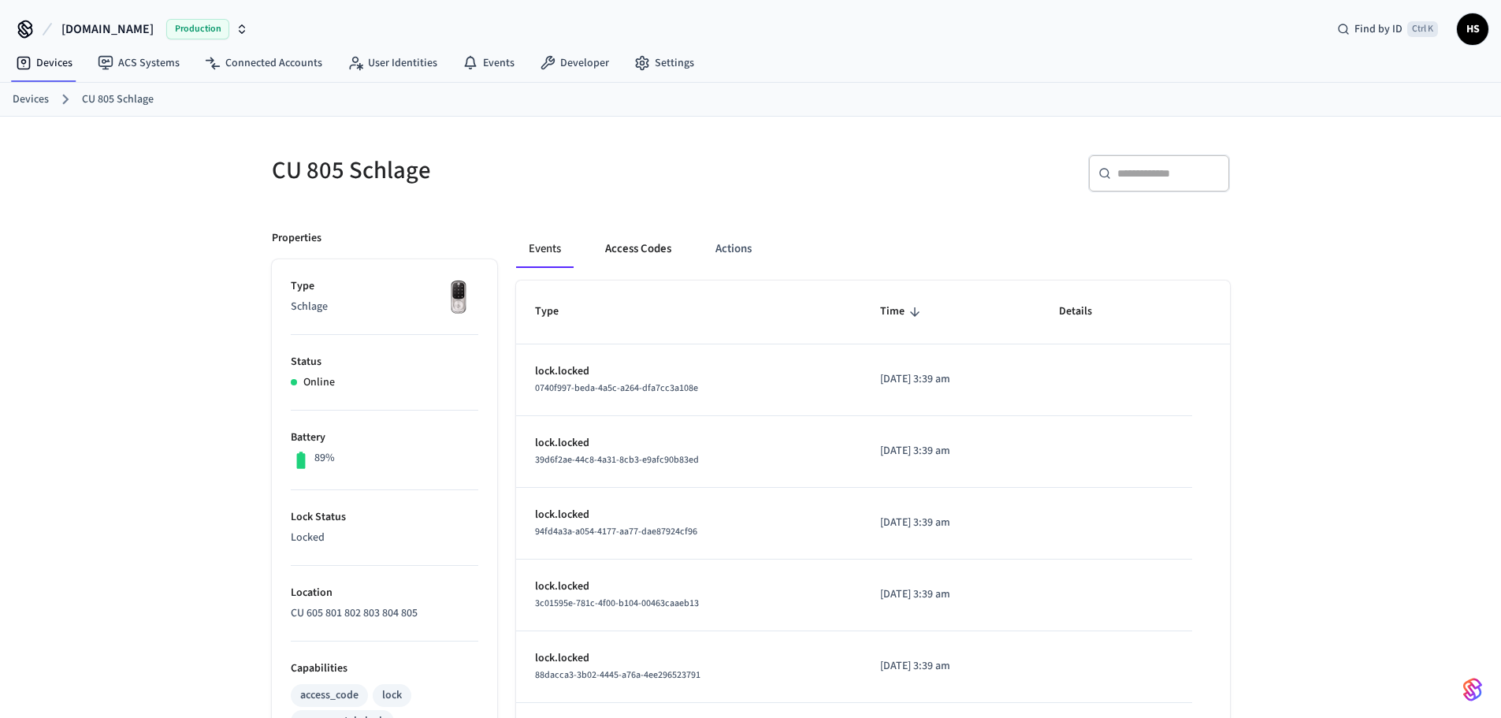
click at [644, 257] on button "Access Codes" at bounding box center [638, 249] width 91 height 38
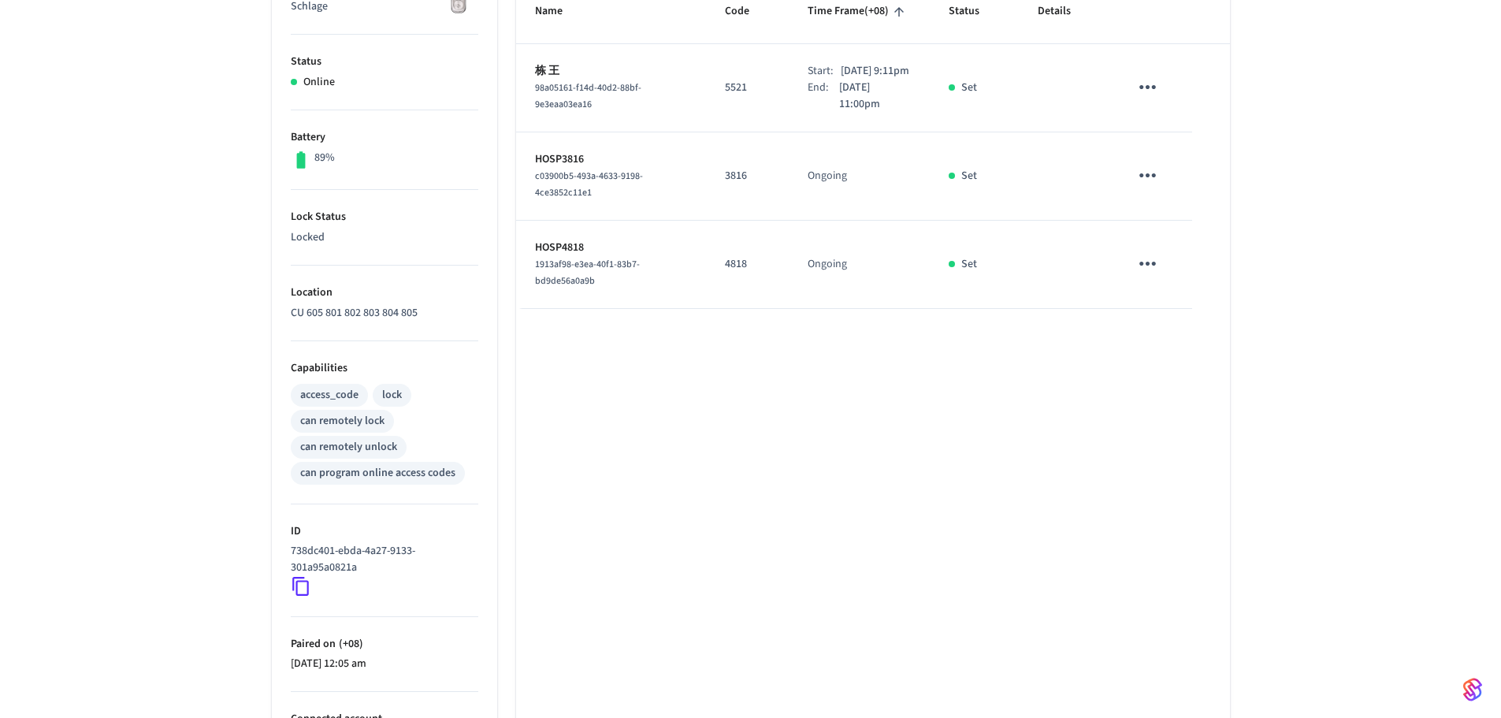
scroll to position [425, 0]
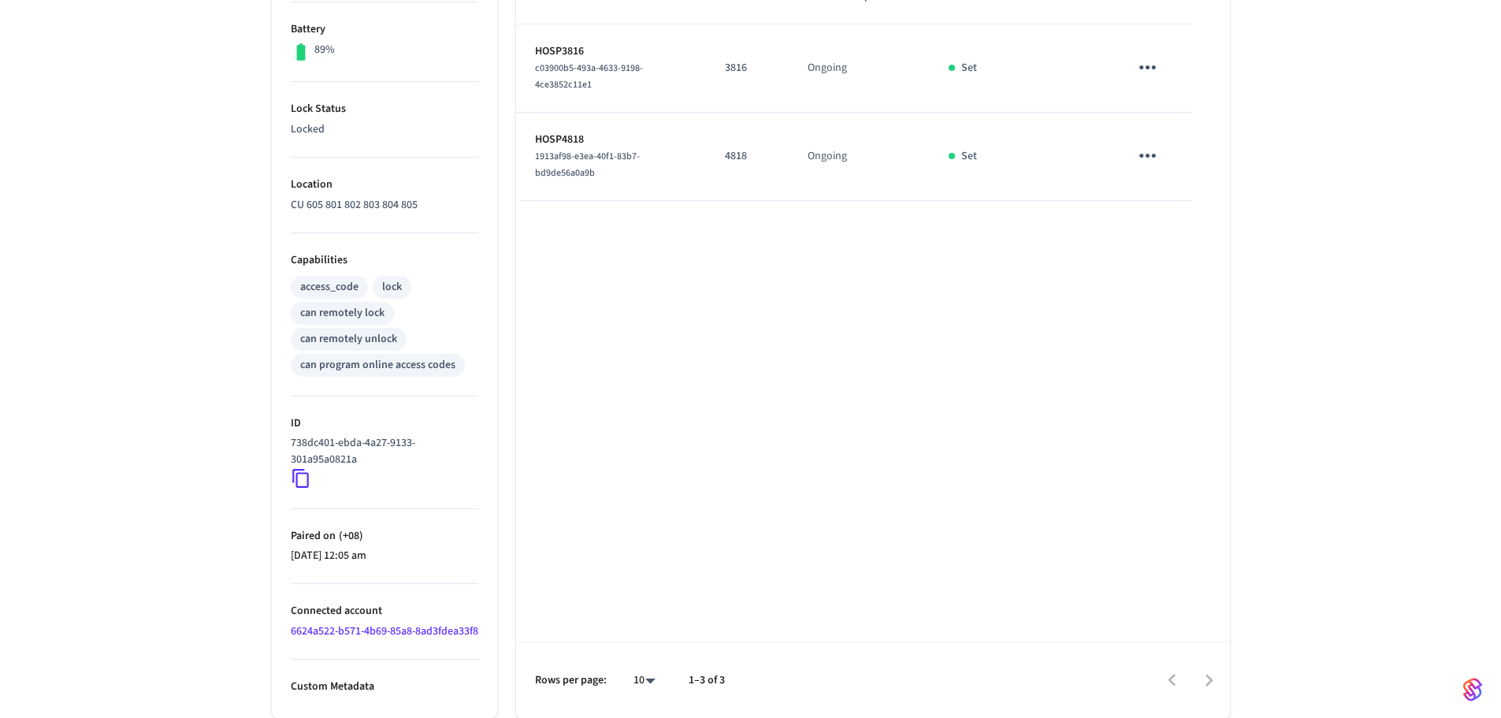
click at [333, 623] on link "6624a522-b571-4b69-85a8-8ad3fdea33f8" at bounding box center [385, 631] width 188 height 16
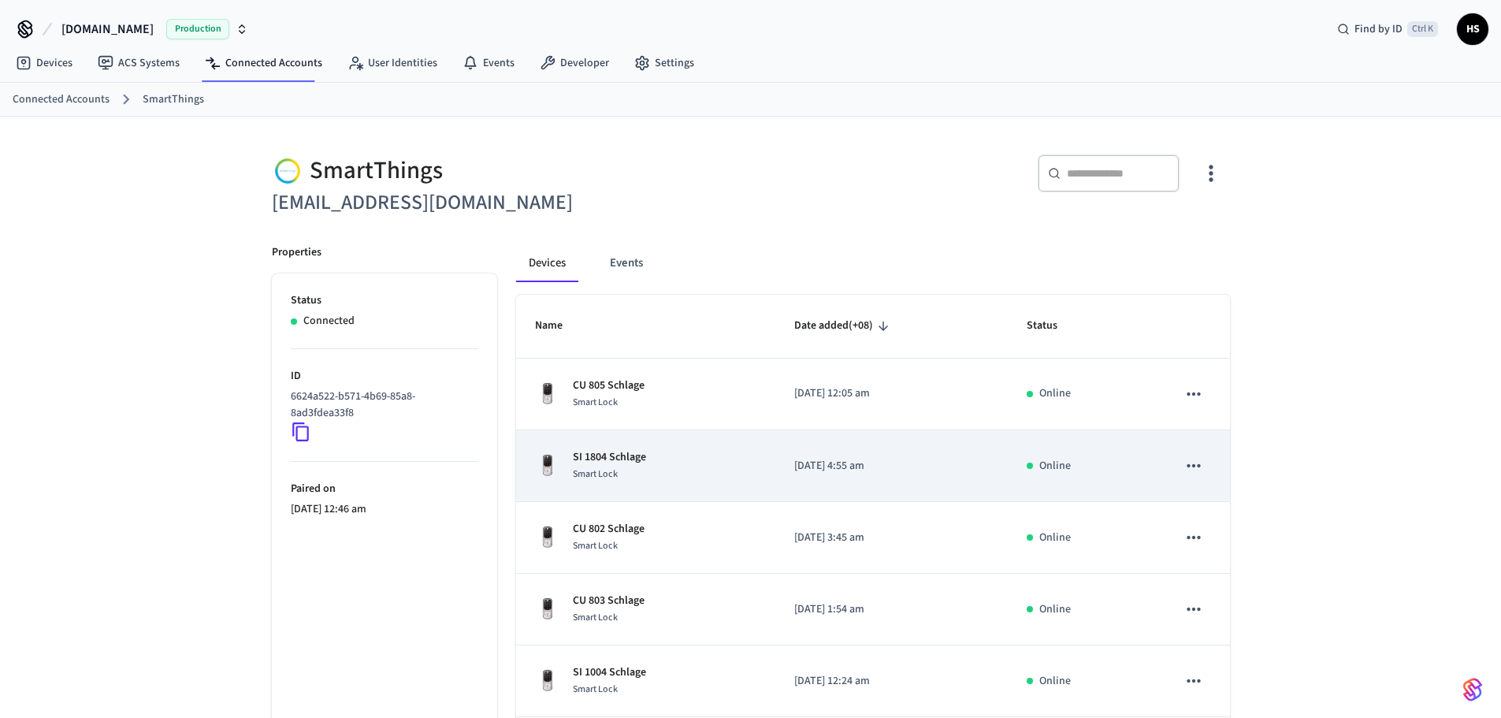
click at [755, 450] on td "SI 1804 Schlage Smart Lock" at bounding box center [645, 466] width 259 height 72
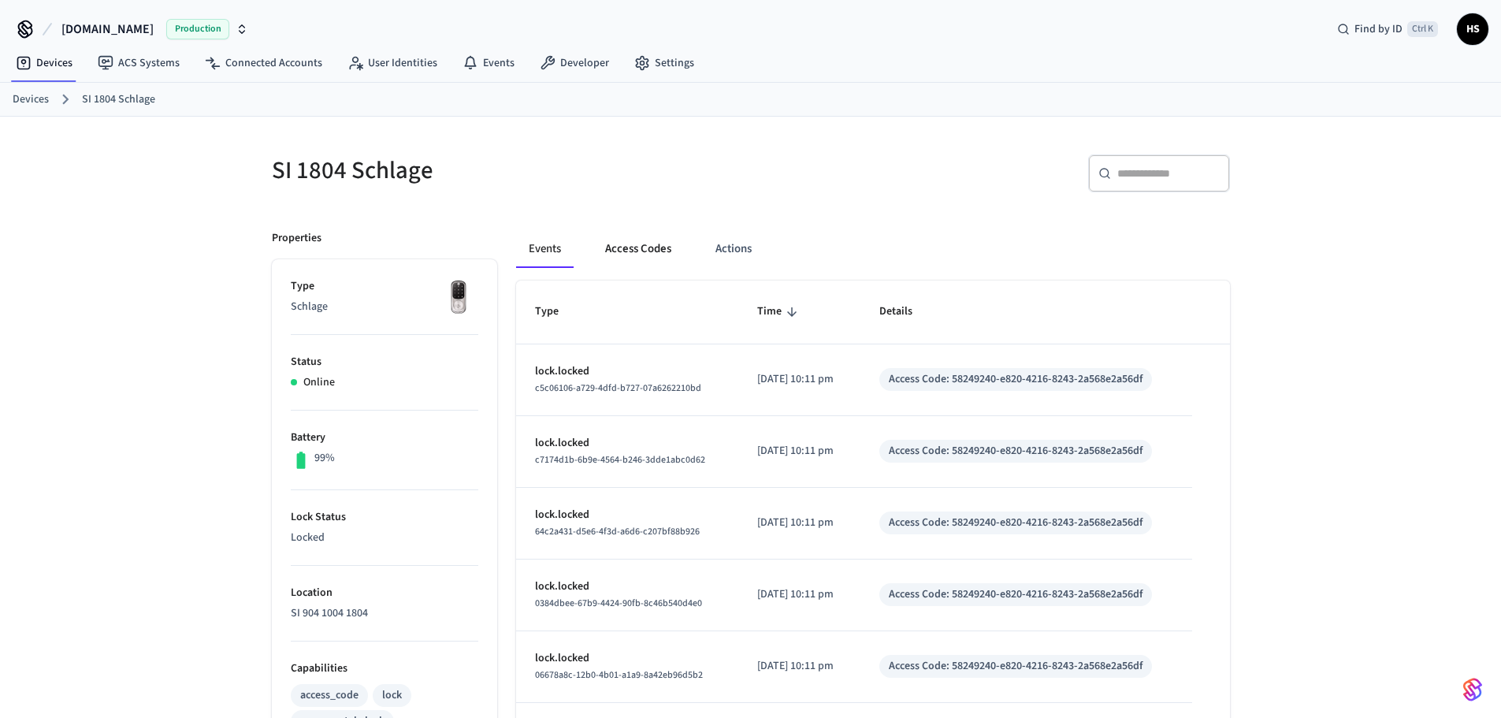
click at [626, 258] on button "Access Codes" at bounding box center [638, 249] width 91 height 38
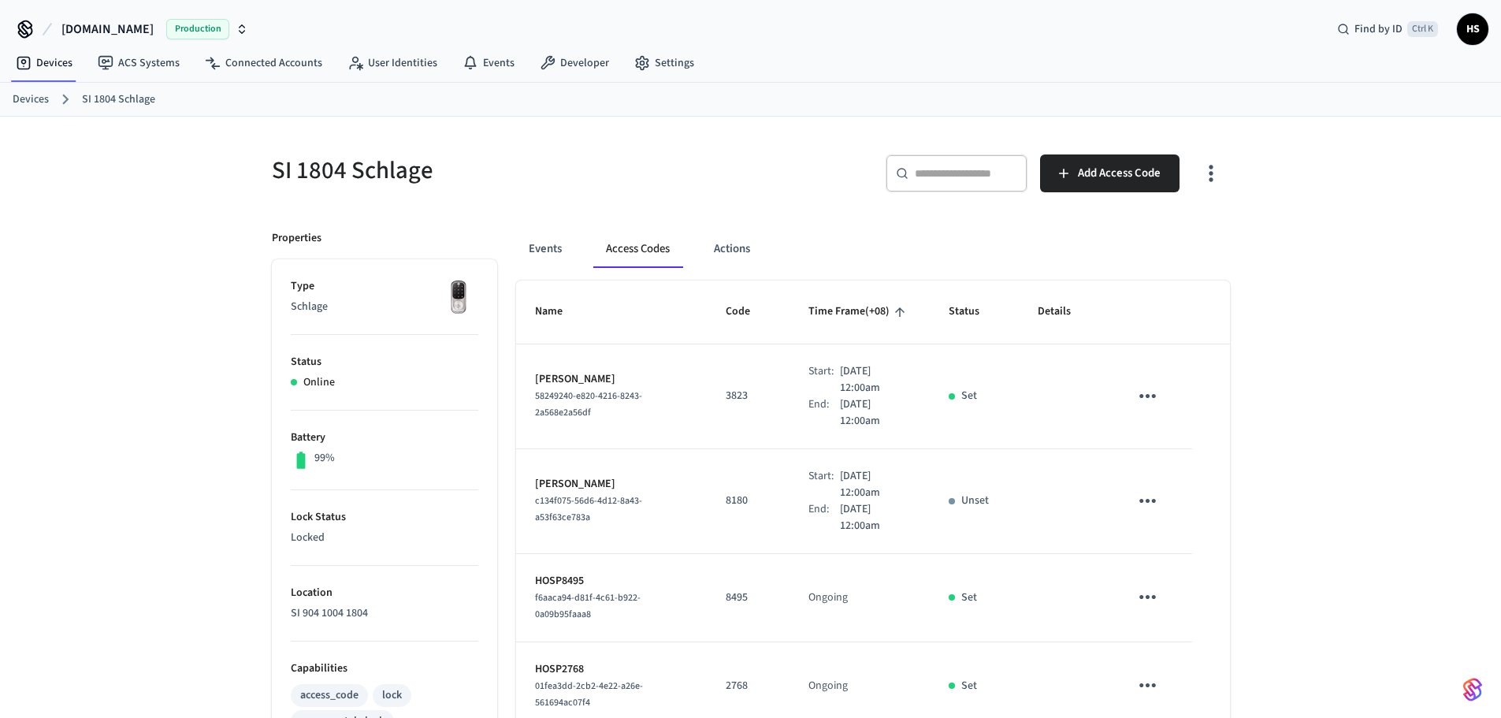
click at [576, 251] on div "Events Access Codes Actions" at bounding box center [873, 249] width 714 height 38
click at [552, 252] on button "Events" at bounding box center [545, 249] width 58 height 38
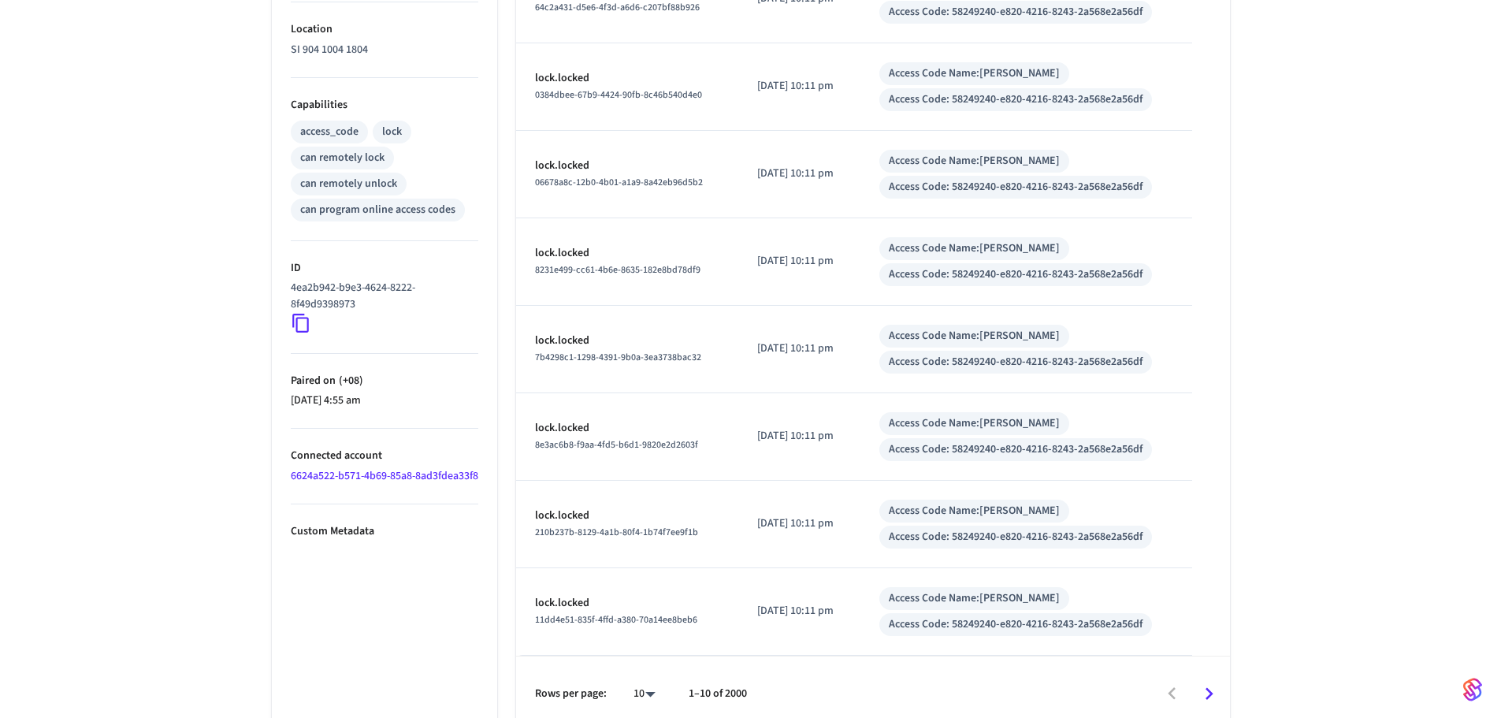
scroll to position [578, 0]
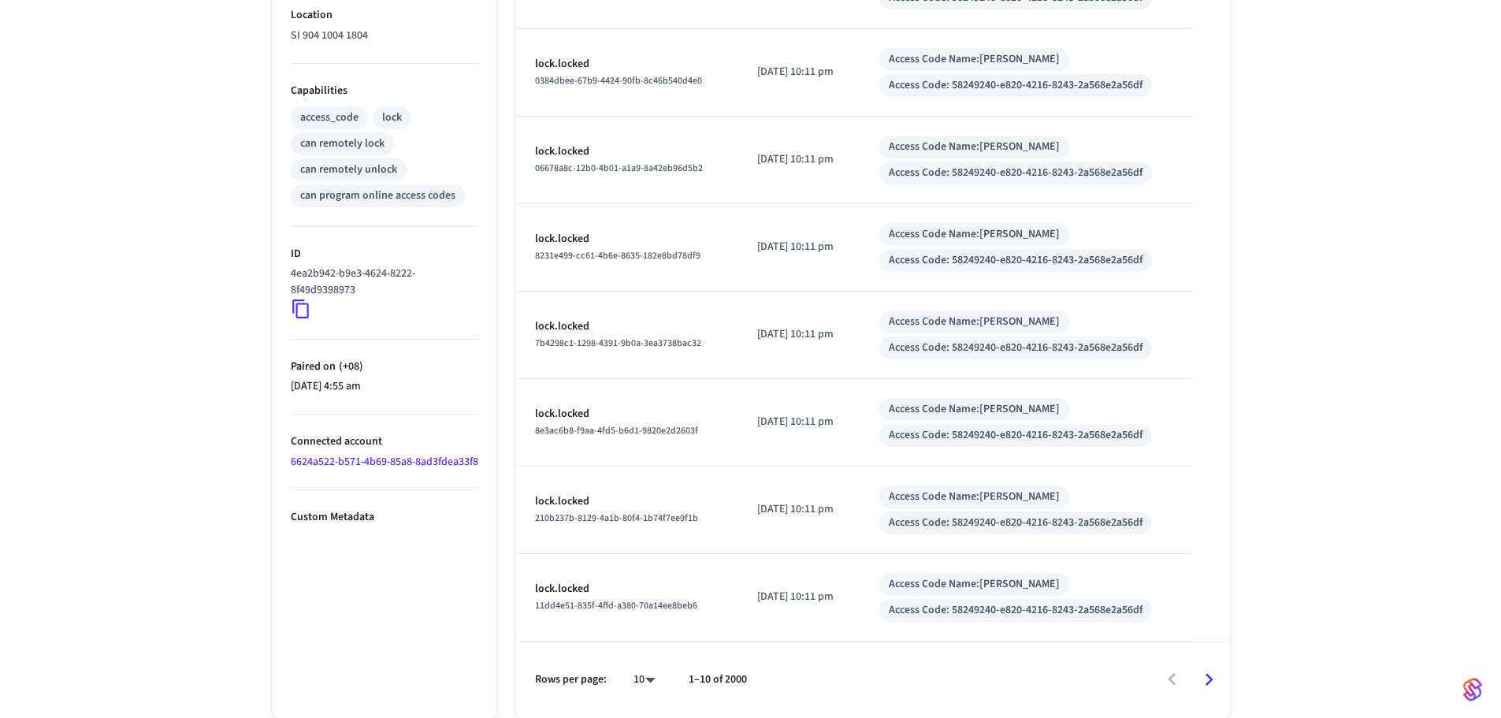
click at [1202, 675] on icon "Go to next page" at bounding box center [1209, 679] width 24 height 24
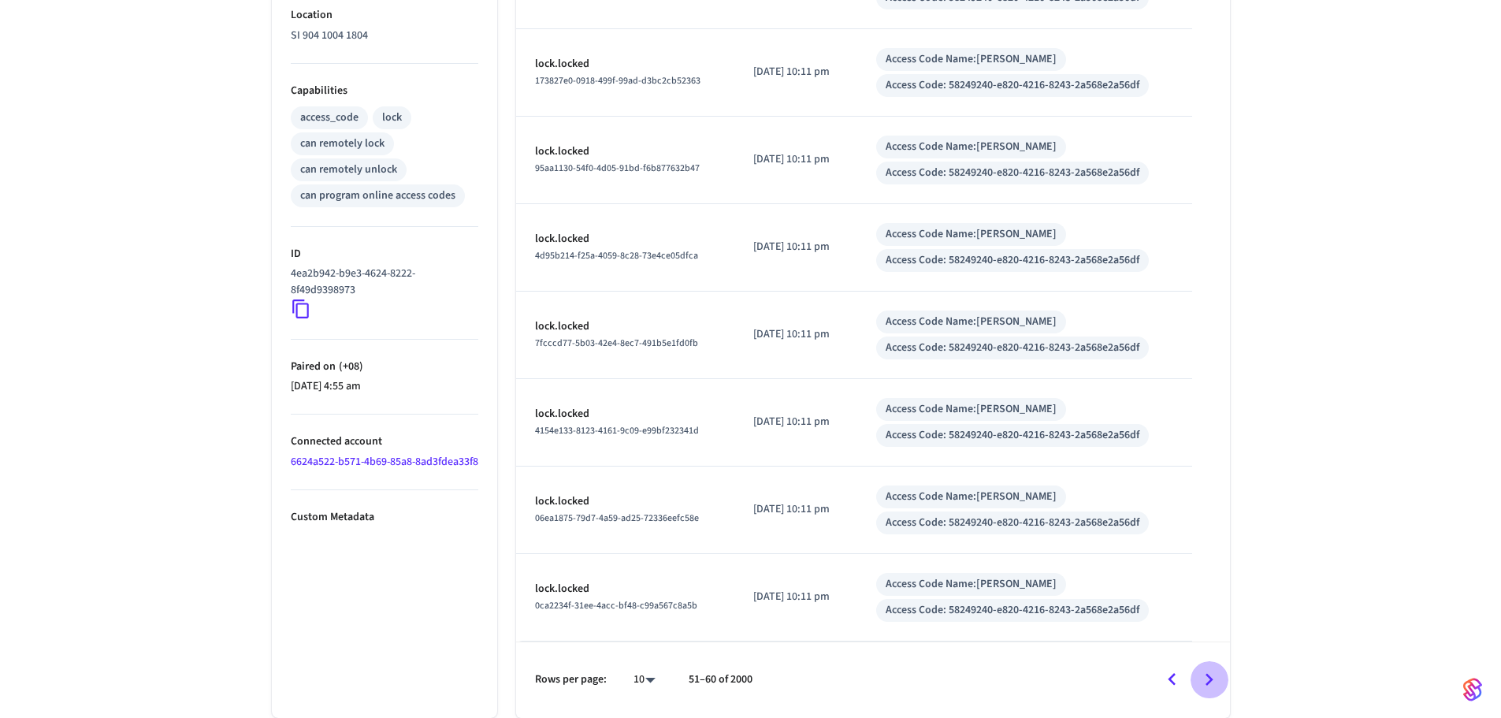
click at [1202, 675] on icon "Go to next page" at bounding box center [1209, 679] width 24 height 24
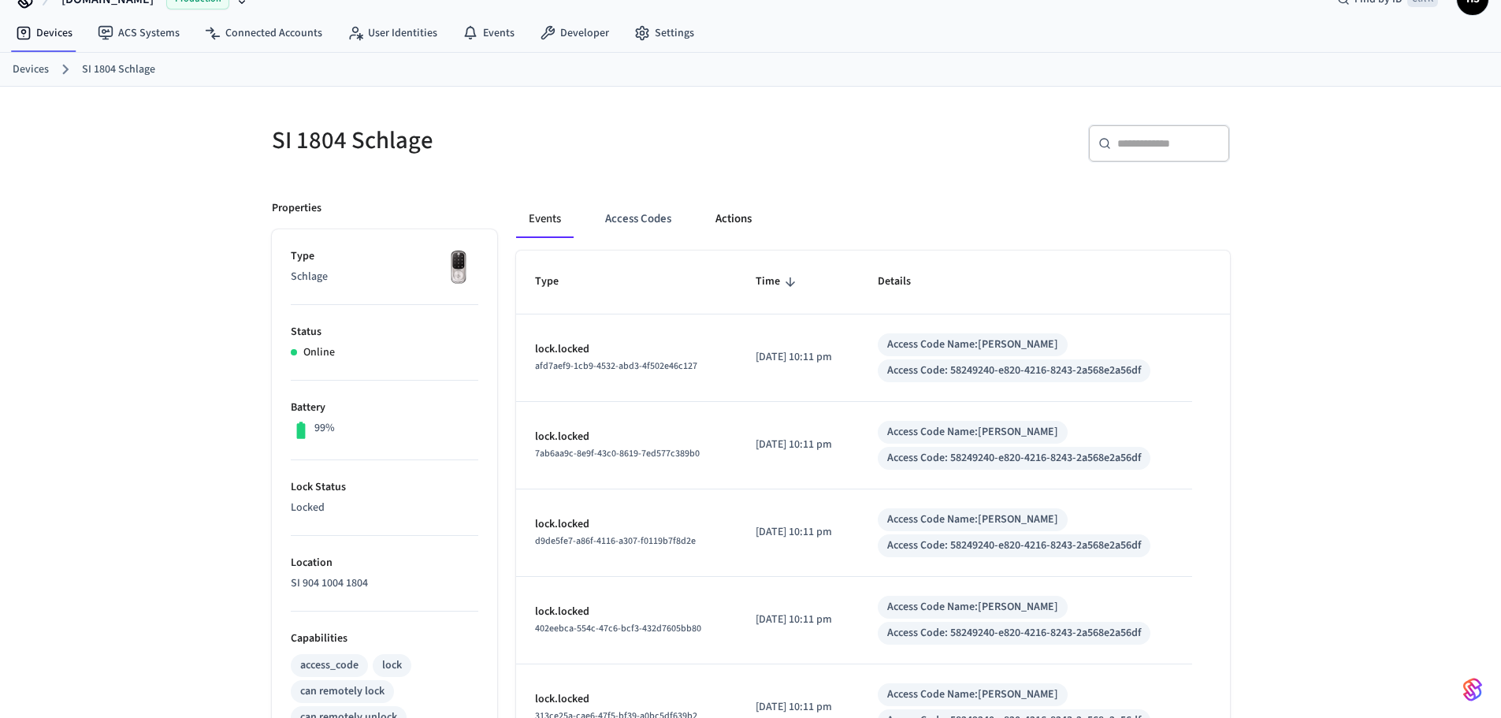
scroll to position [0, 0]
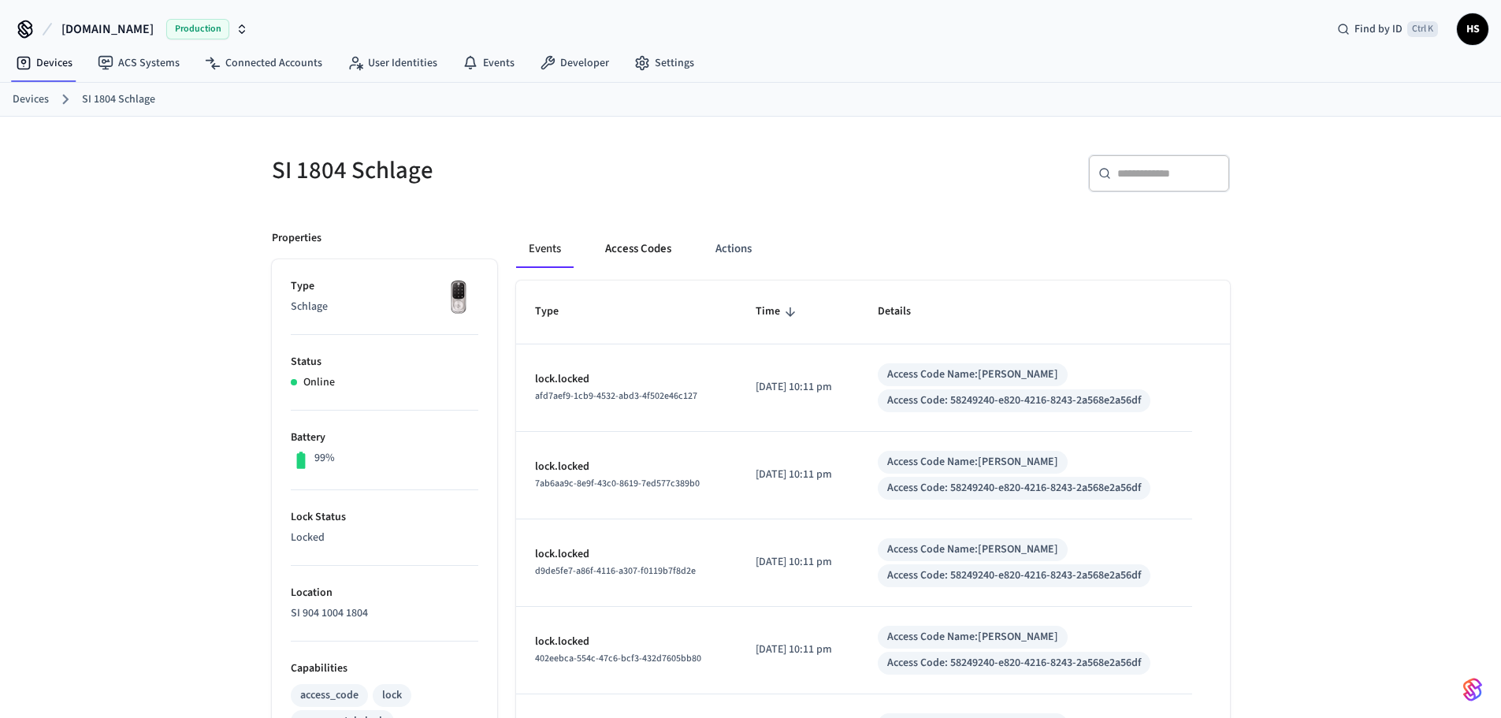
click at [628, 252] on button "Access Codes" at bounding box center [638, 249] width 91 height 38
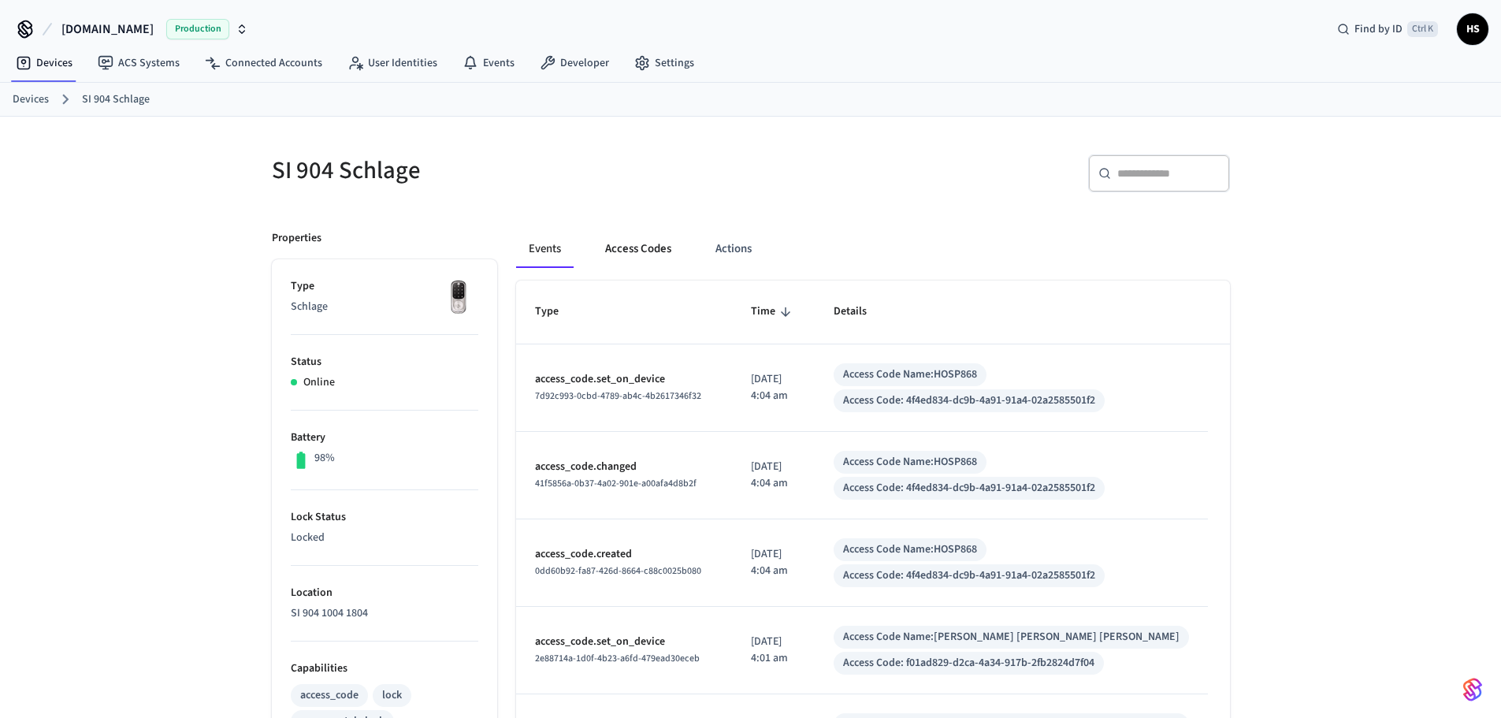
click at [647, 236] on button "Access Codes" at bounding box center [638, 249] width 91 height 38
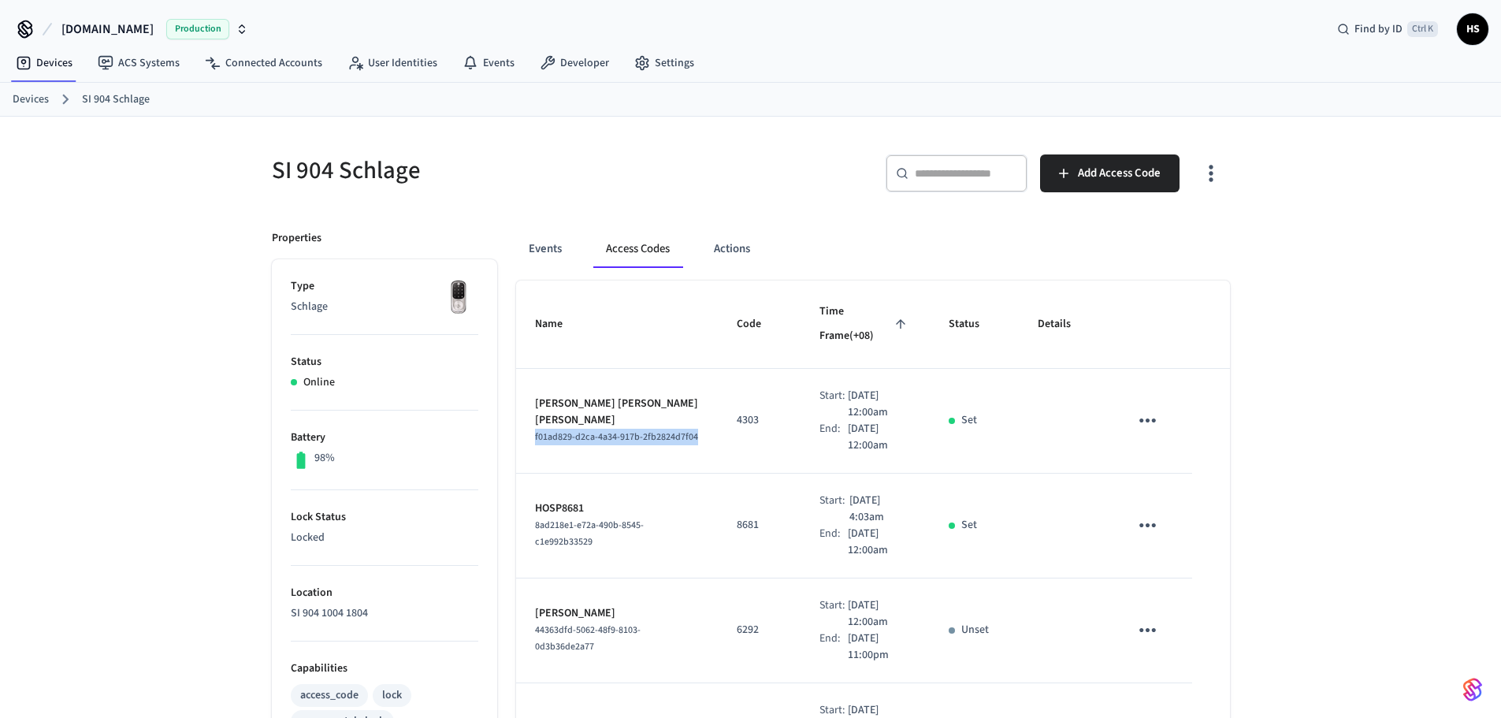
drag, startPoint x: 607, startPoint y: 430, endPoint x: 530, endPoint y: 411, distance: 79.7
click at [530, 411] on td "[PERSON_NAME] [PERSON_NAME] [PERSON_NAME] f01ad829-d2ca-4a34-917b-2fb2824d7f04" at bounding box center [617, 421] width 203 height 105
copy span "f01ad829-d2ca-4a34-917b-2fb2824d7f04"
click at [541, 234] on button "Events" at bounding box center [545, 249] width 58 height 38
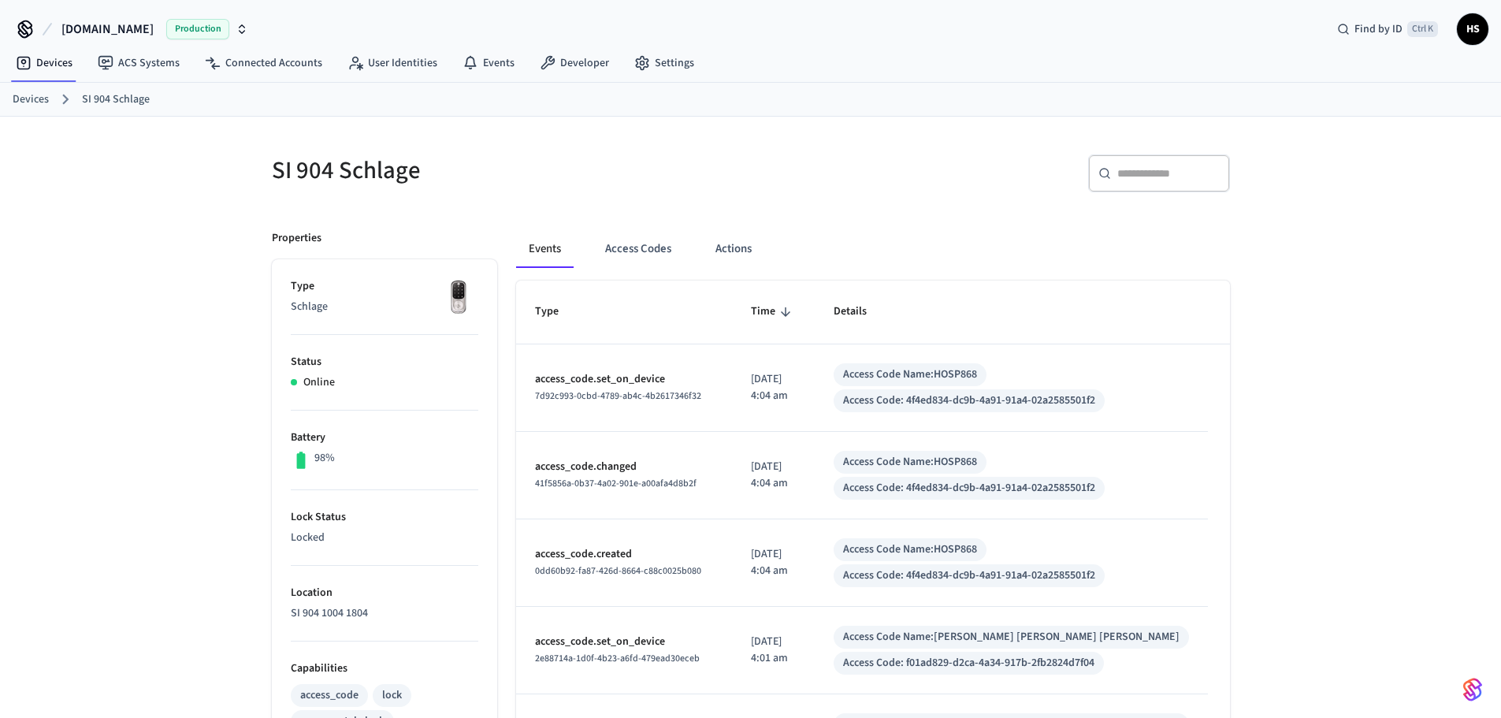
click at [1129, 179] on input "text" at bounding box center [1168, 173] width 102 height 16
paste input "**********"
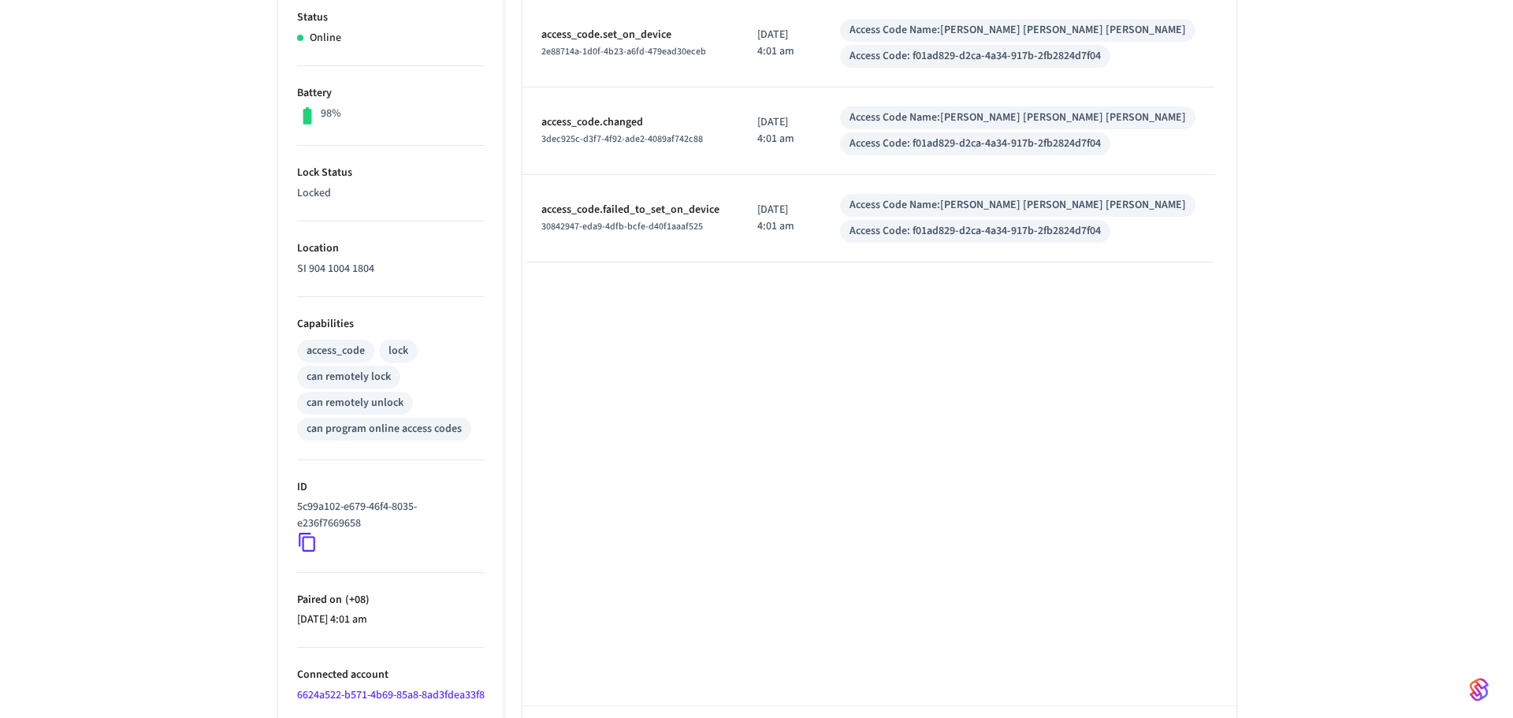
scroll to position [425, 0]
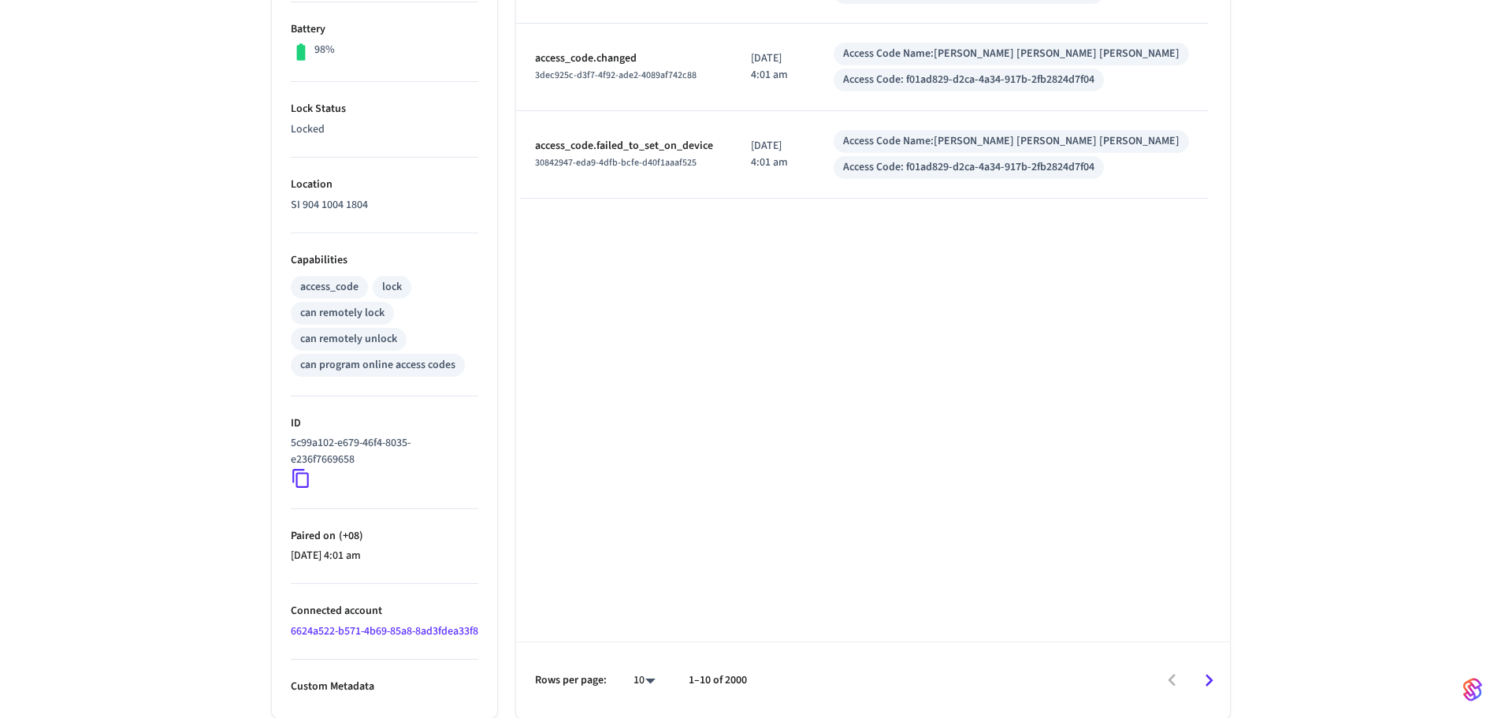
type input "**********"
click at [645, 671] on body "**********" at bounding box center [756, 155] width 1513 height 1126
click at [645, 672] on li "100" at bounding box center [638, 672] width 42 height 42
type input "***"
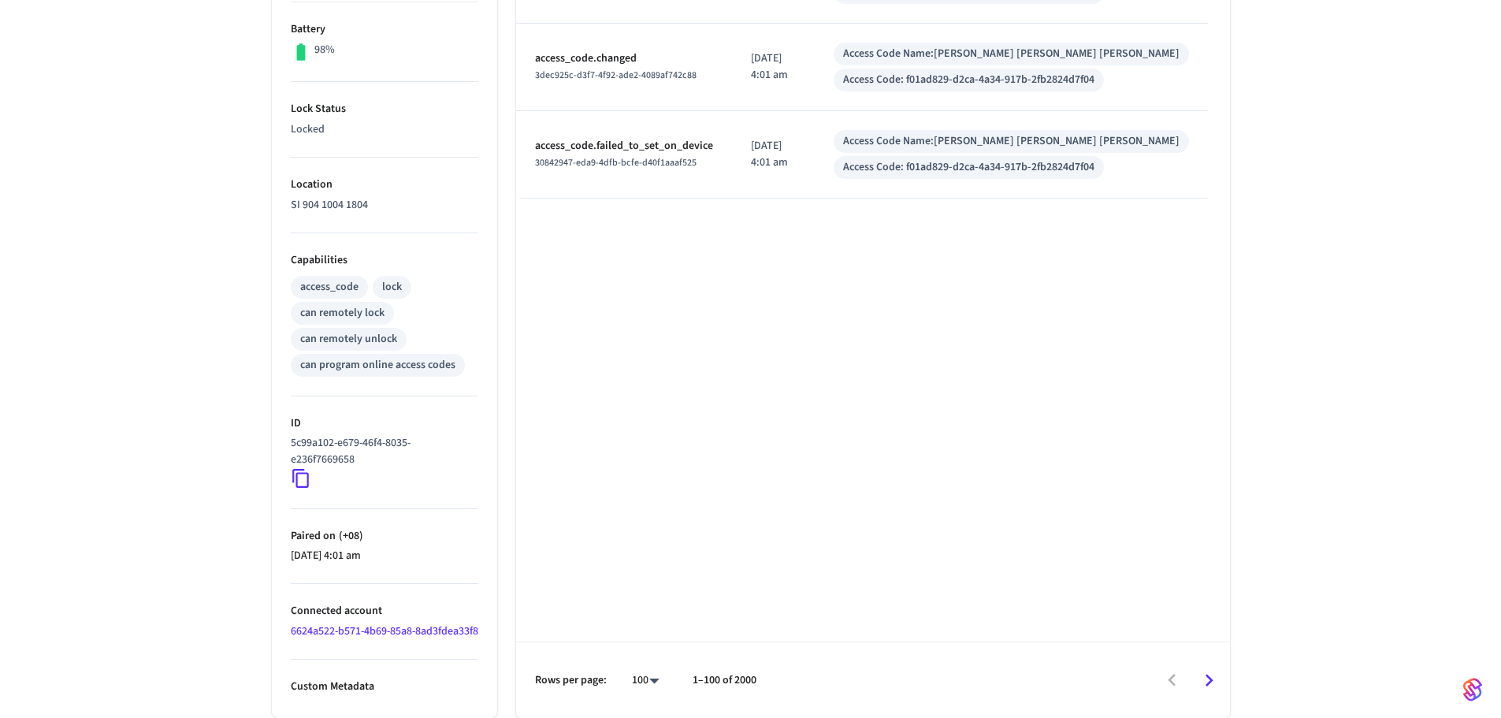
click at [778, 531] on div "Type Time Details access_code.set_on_device 2e88714a-1d0f-4b23-a6fd-479ead30ece…" at bounding box center [873, 295] width 714 height 846
click at [1225, 686] on button "Go to next page" at bounding box center [1209, 680] width 37 height 37
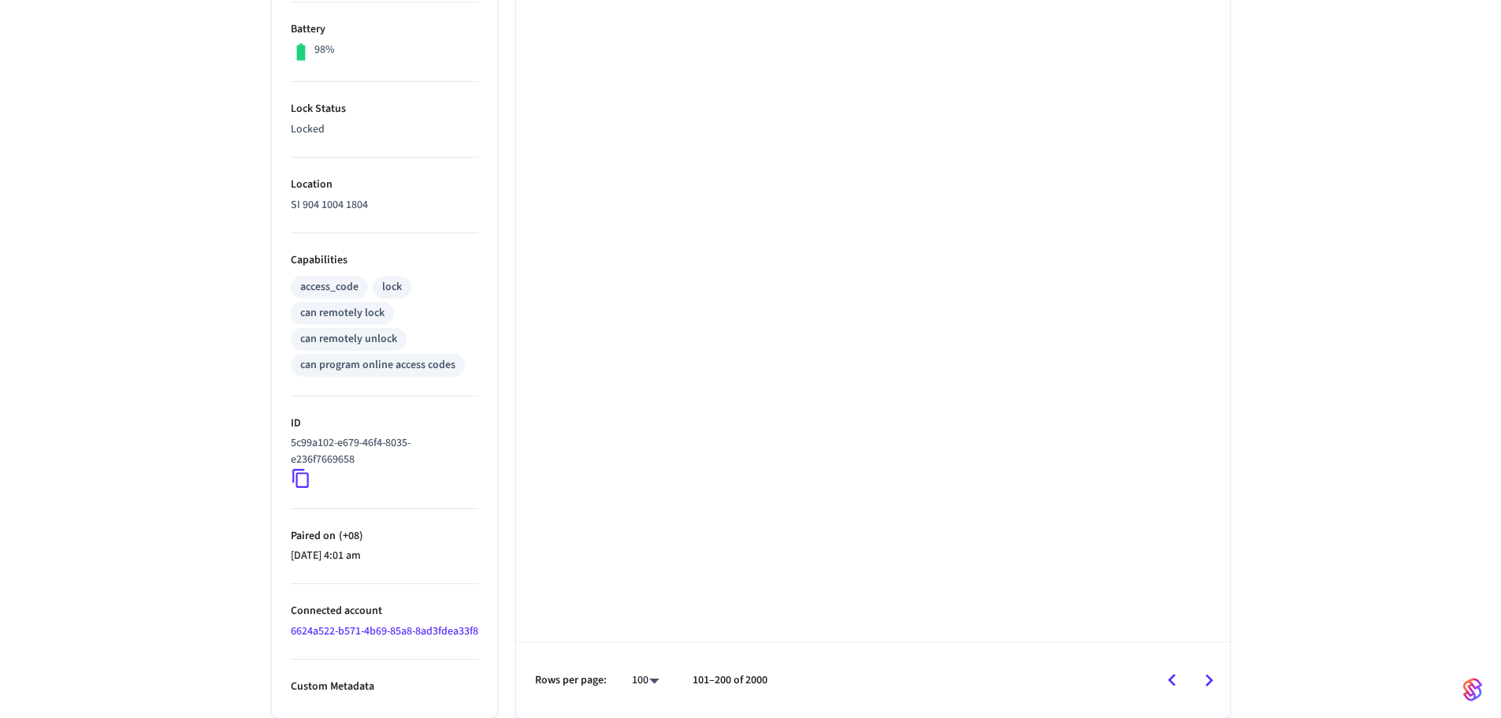
scroll to position [425, 0]
click at [1184, 678] on button "Go to previous page" at bounding box center [1172, 680] width 37 height 37
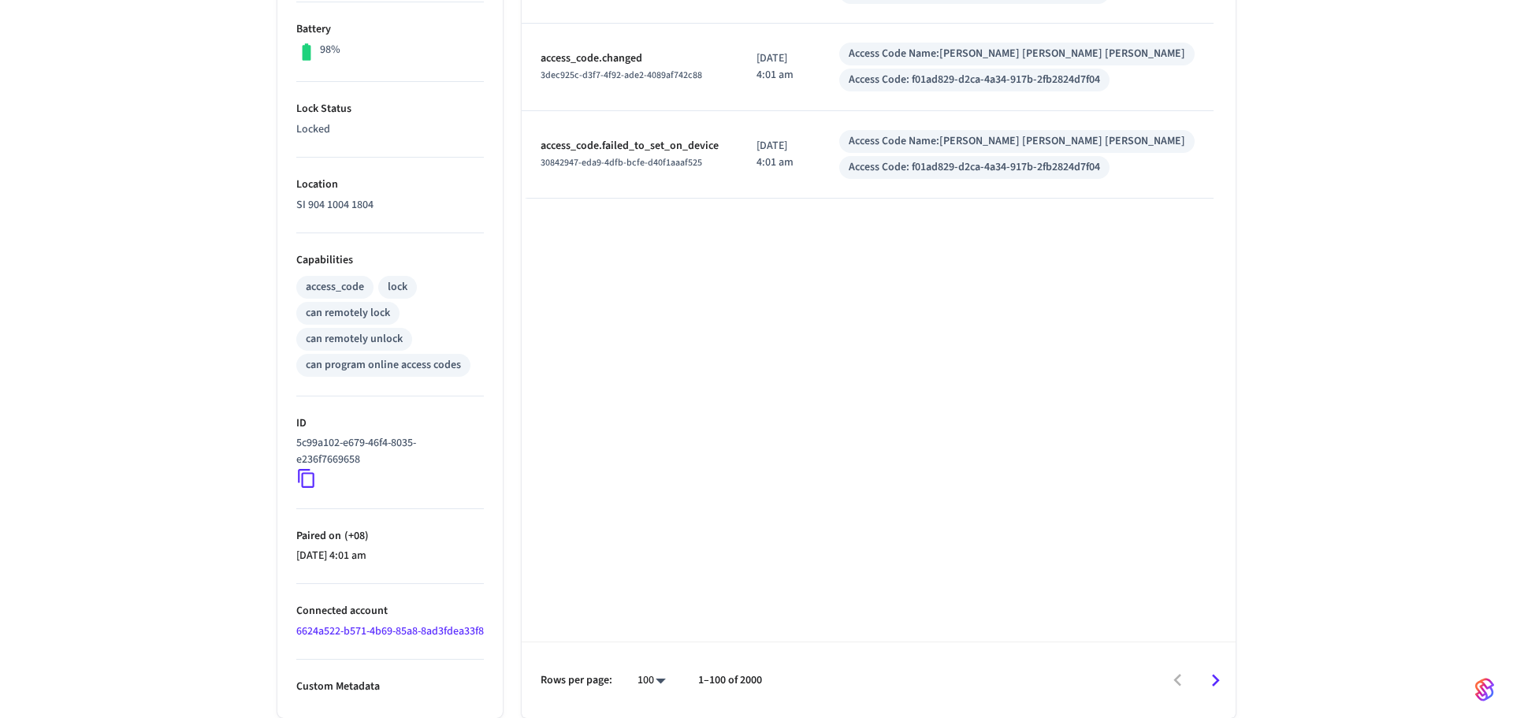
click at [644, 678] on body "**********" at bounding box center [756, 155] width 1513 height 1126
click at [643, 663] on li "100" at bounding box center [640, 672] width 42 height 42
click at [652, 676] on body "**********" at bounding box center [756, 155] width 1513 height 1126
click at [818, 407] on div at bounding box center [756, 359] width 1513 height 718
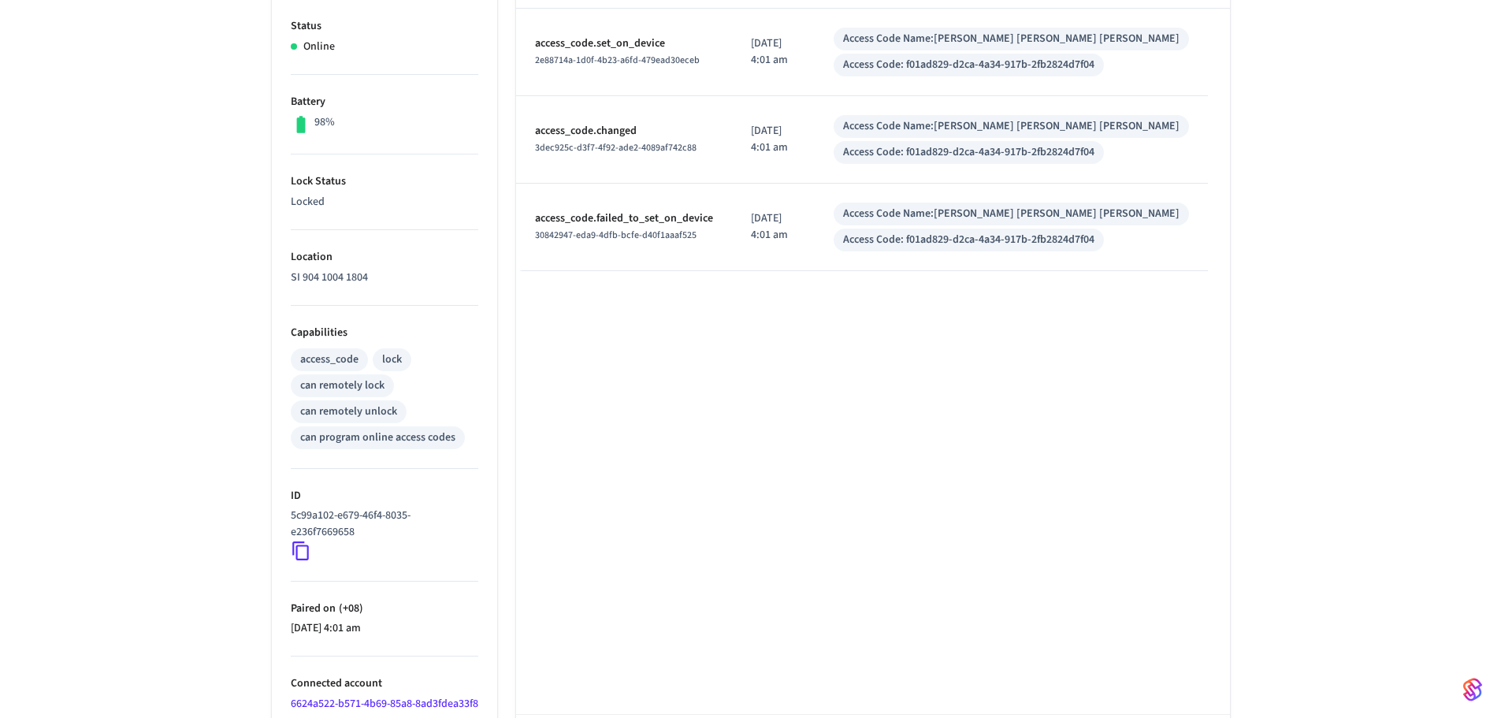
scroll to position [110, 0]
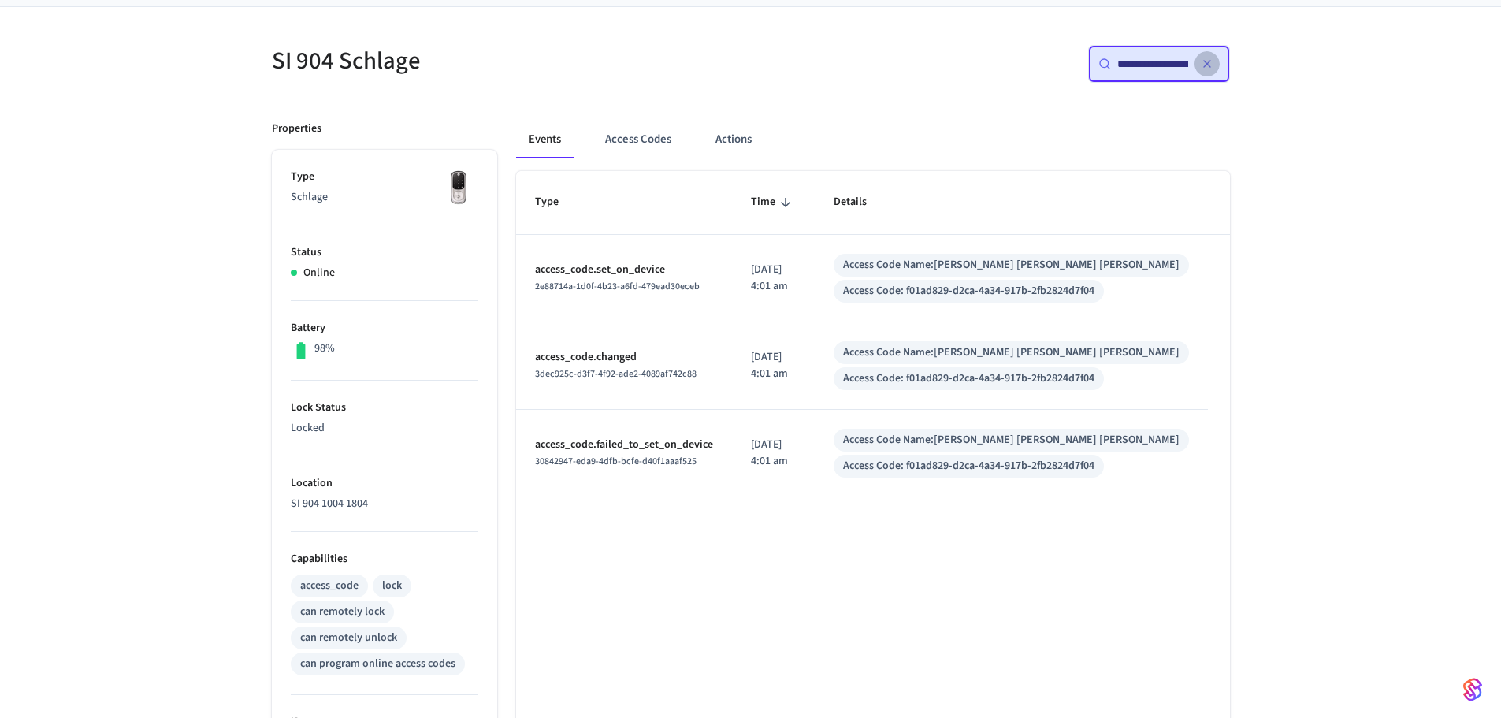
click at [1201, 70] on icon "button" at bounding box center [1207, 64] width 13 height 13
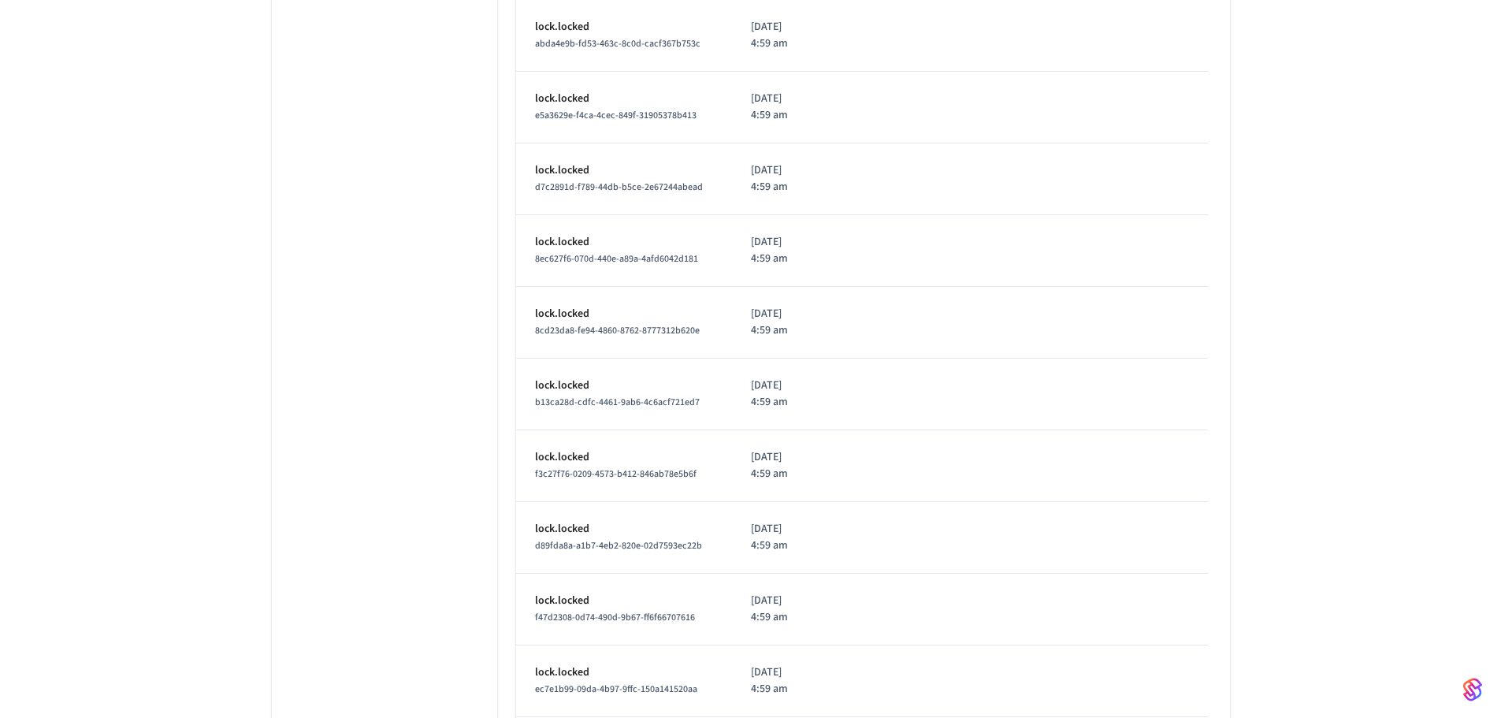
scroll to position [6968, 0]
click at [1210, 673] on icon "Go to next page" at bounding box center [1209, 679] width 24 height 24
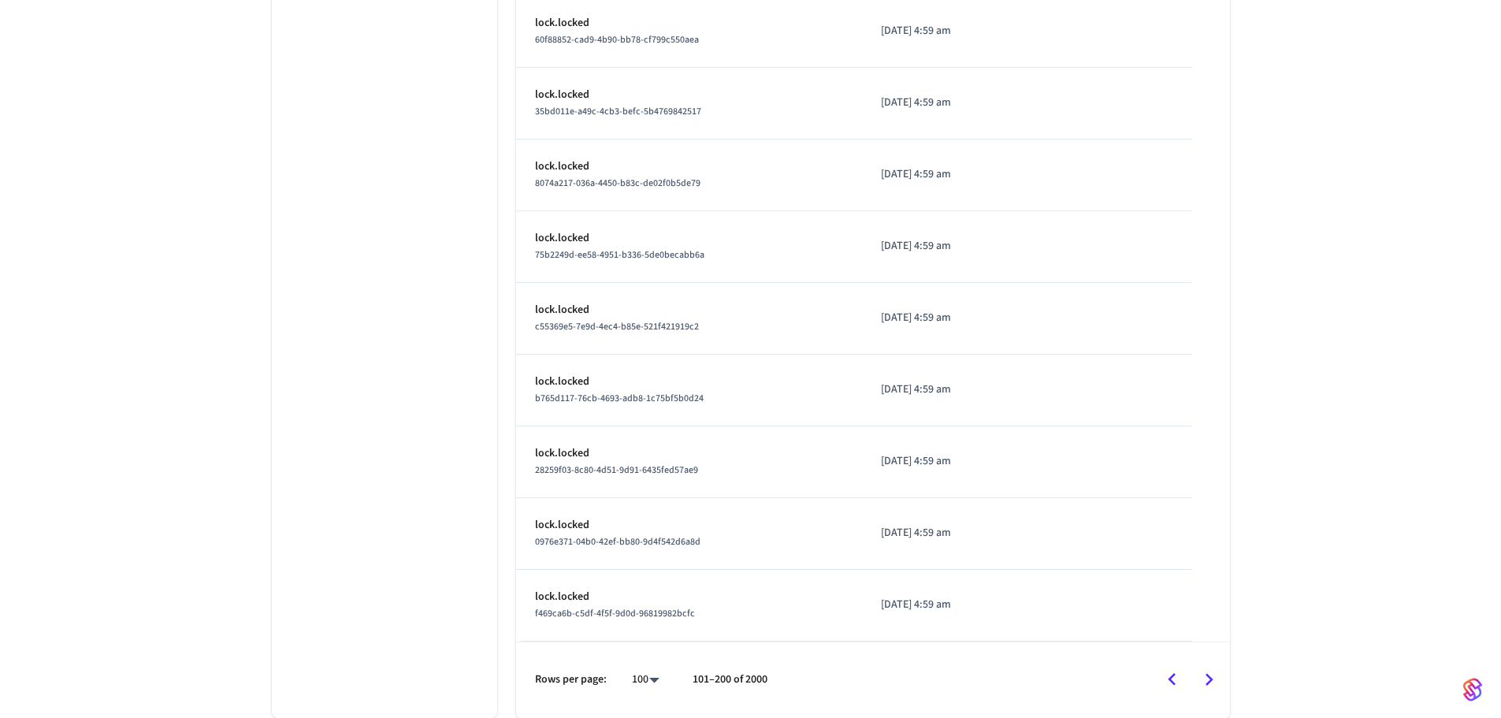
scroll to position [6874, 0]
click at [1210, 673] on icon "Go to next page" at bounding box center [1209, 679] width 24 height 24
click at [1211, 672] on icon "Go to next page" at bounding box center [1209, 679] width 24 height 24
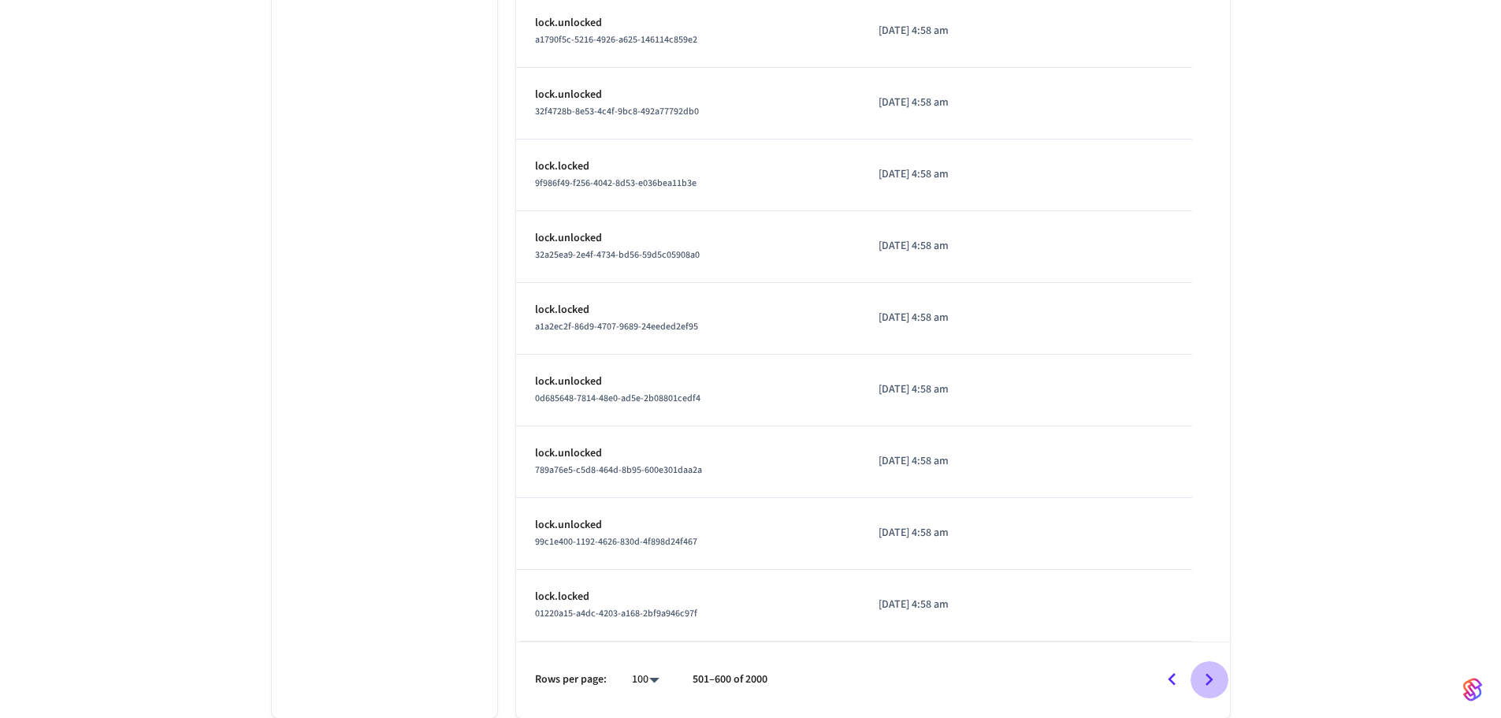
click at [1211, 672] on icon "Go to next page" at bounding box center [1209, 679] width 24 height 24
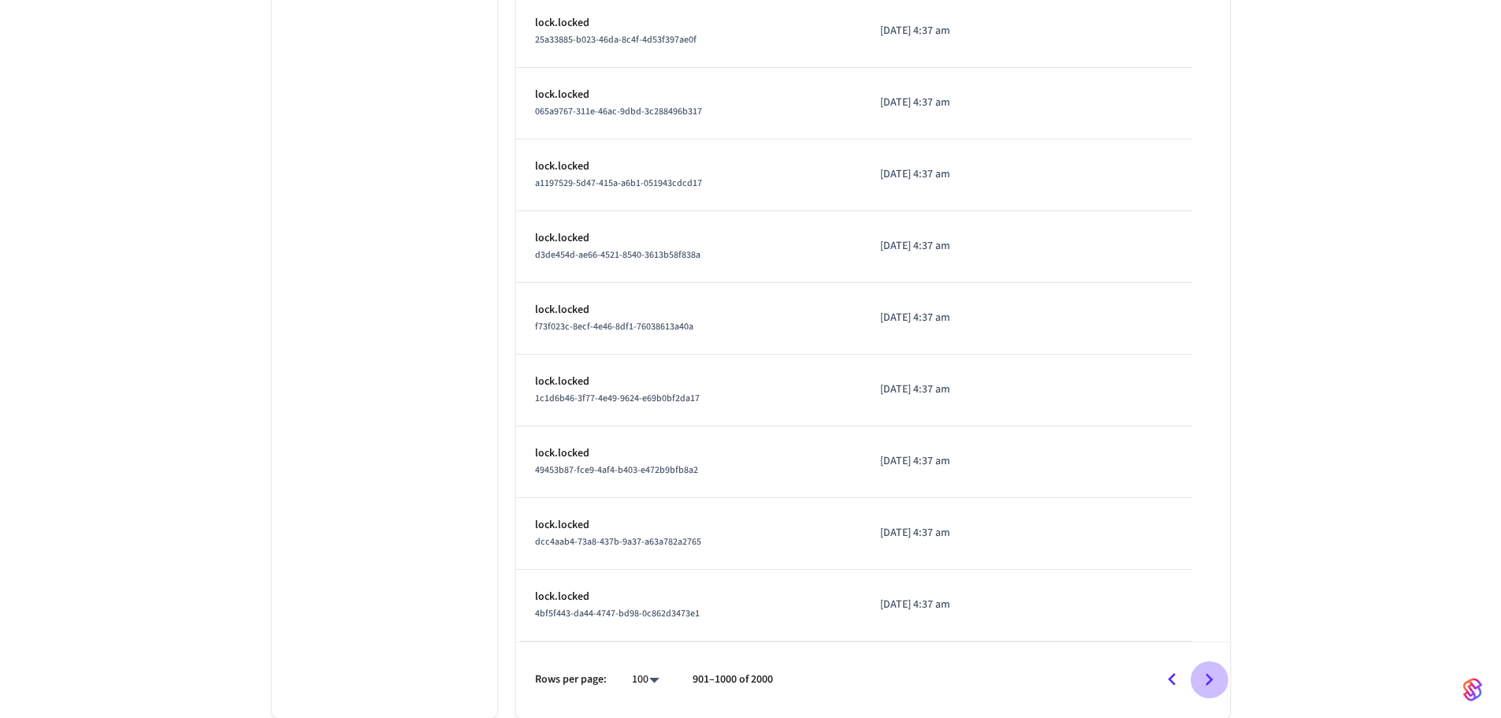
click at [1211, 672] on icon "Go to next page" at bounding box center [1209, 679] width 24 height 24
click at [1212, 672] on icon "Go to next page" at bounding box center [1209, 679] width 24 height 24
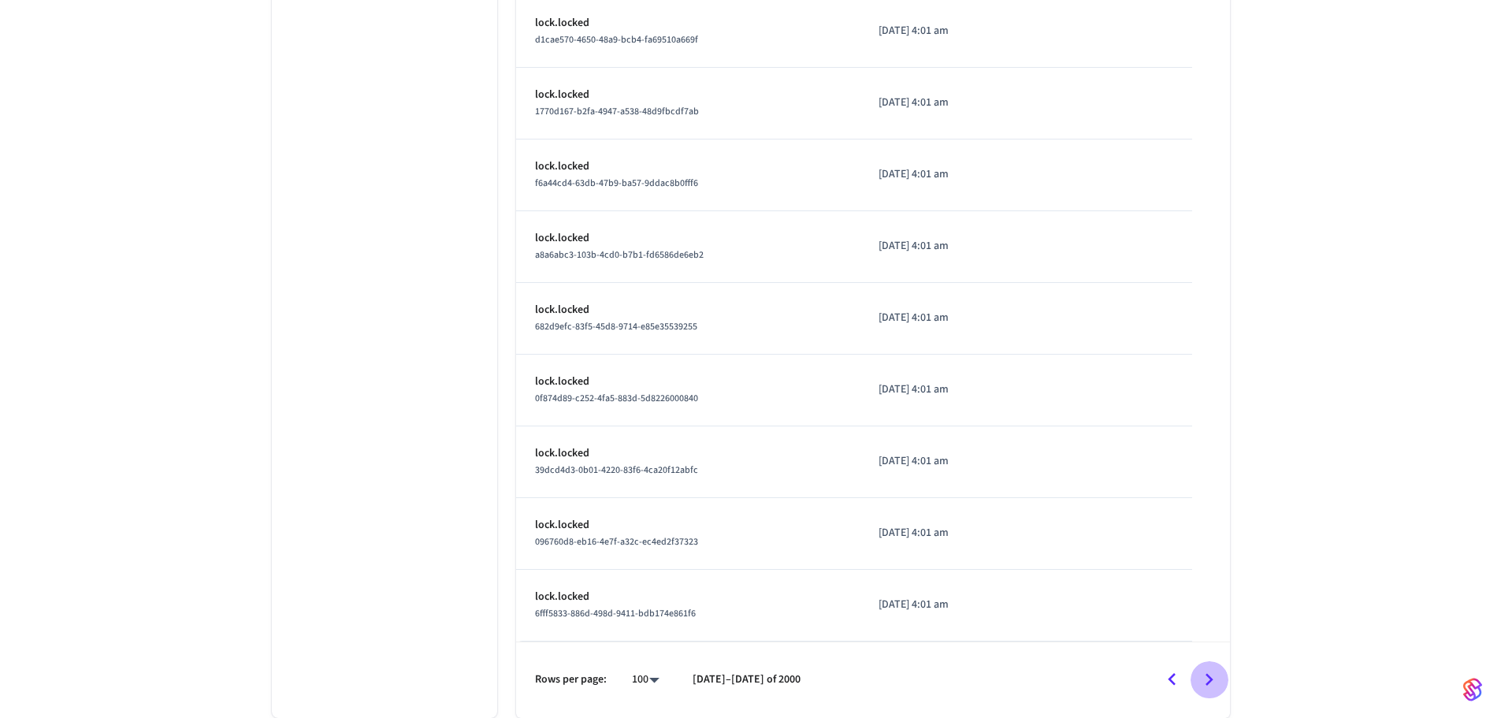
click at [1212, 672] on icon "Go to next page" at bounding box center [1209, 679] width 24 height 24
click at [1212, 672] on div at bounding box center [1022, 679] width 412 height 37
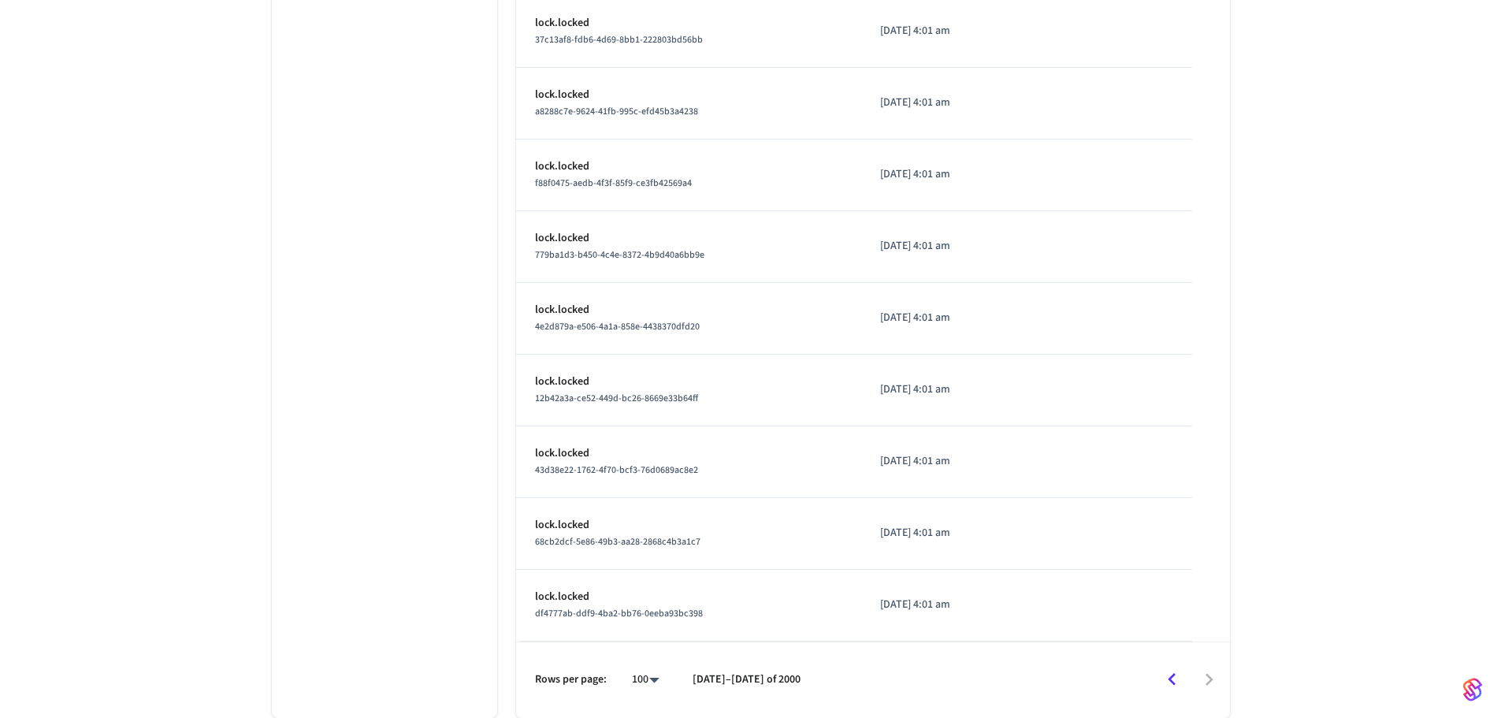
click at [1212, 672] on div at bounding box center [1022, 679] width 412 height 37
click at [1209, 676] on div at bounding box center [1022, 679] width 412 height 37
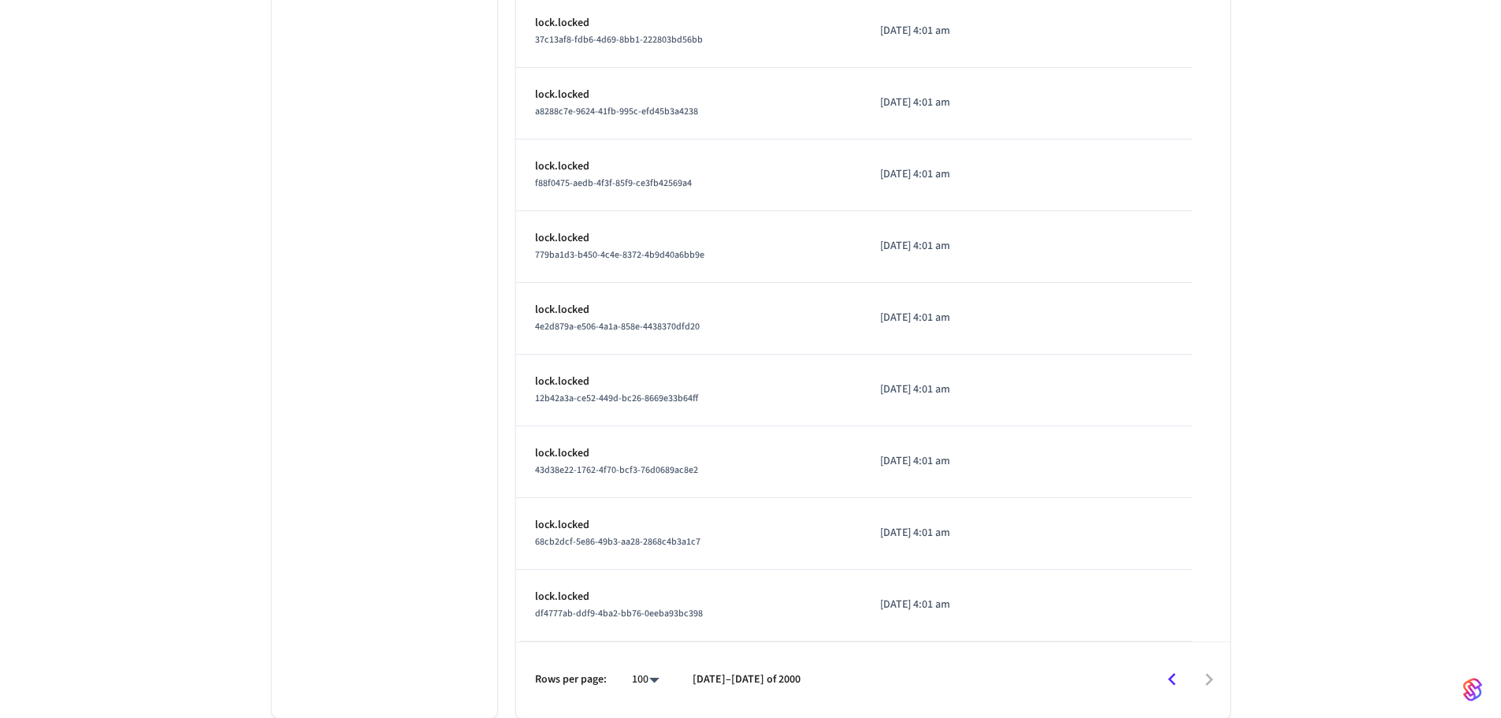
click at [1209, 676] on div at bounding box center [1022, 679] width 412 height 37
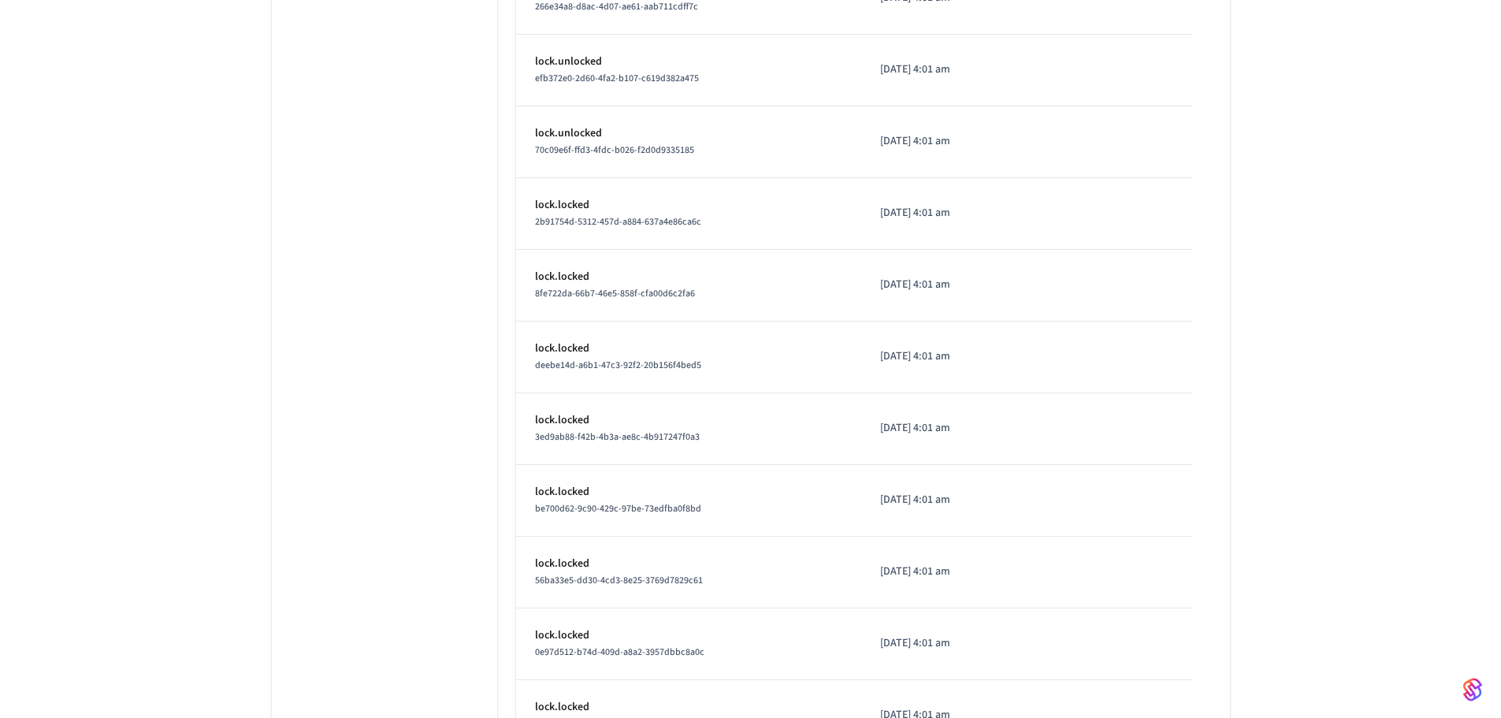
scroll to position [3467, 0]
click at [144, 296] on div "SI 904 Schlage ​ ​ Properties Type Schlage Status Online Battery 98% Lock Statu…" at bounding box center [750, 386] width 1501 height 7474
